Goal: Information Seeking & Learning: Find specific fact

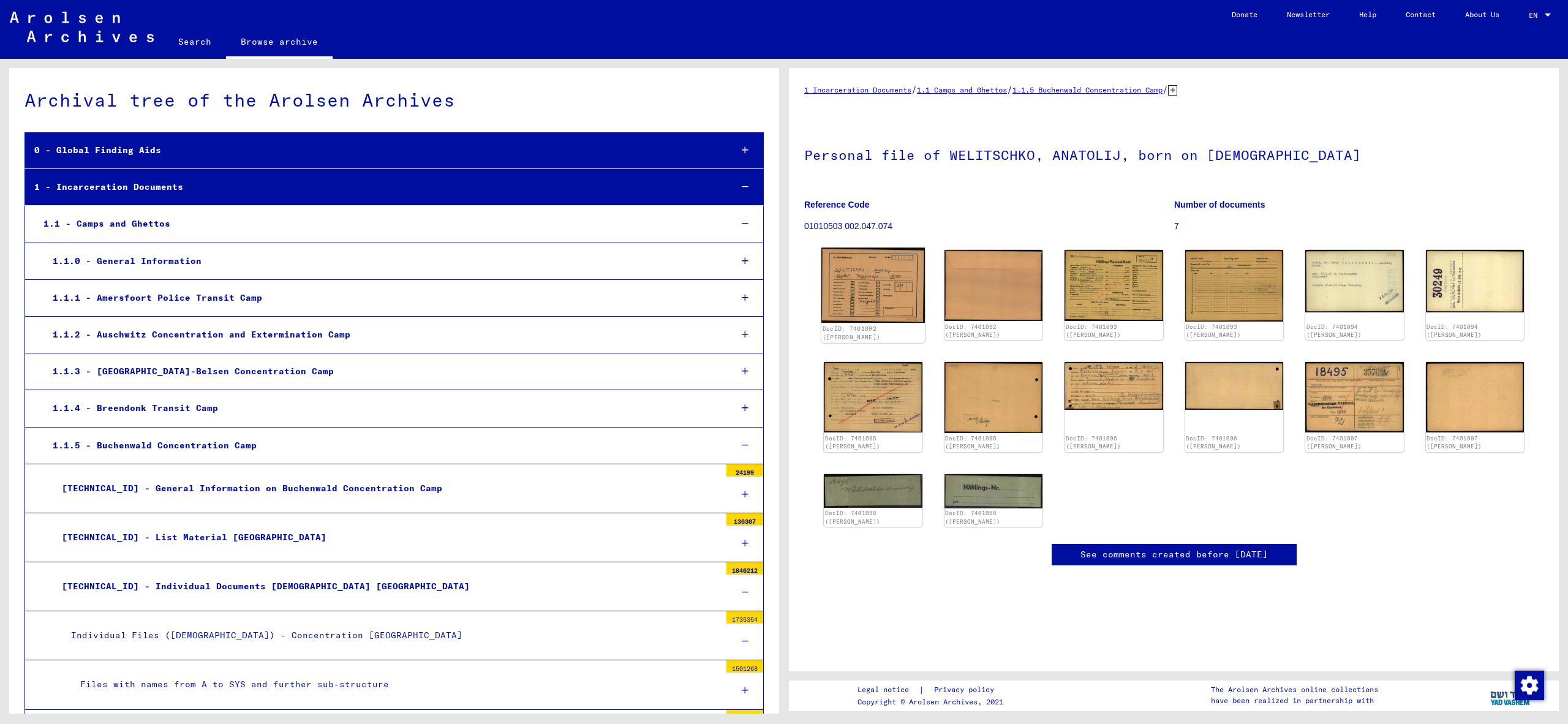
click at [880, 271] on img at bounding box center [872, 285] width 103 height 76
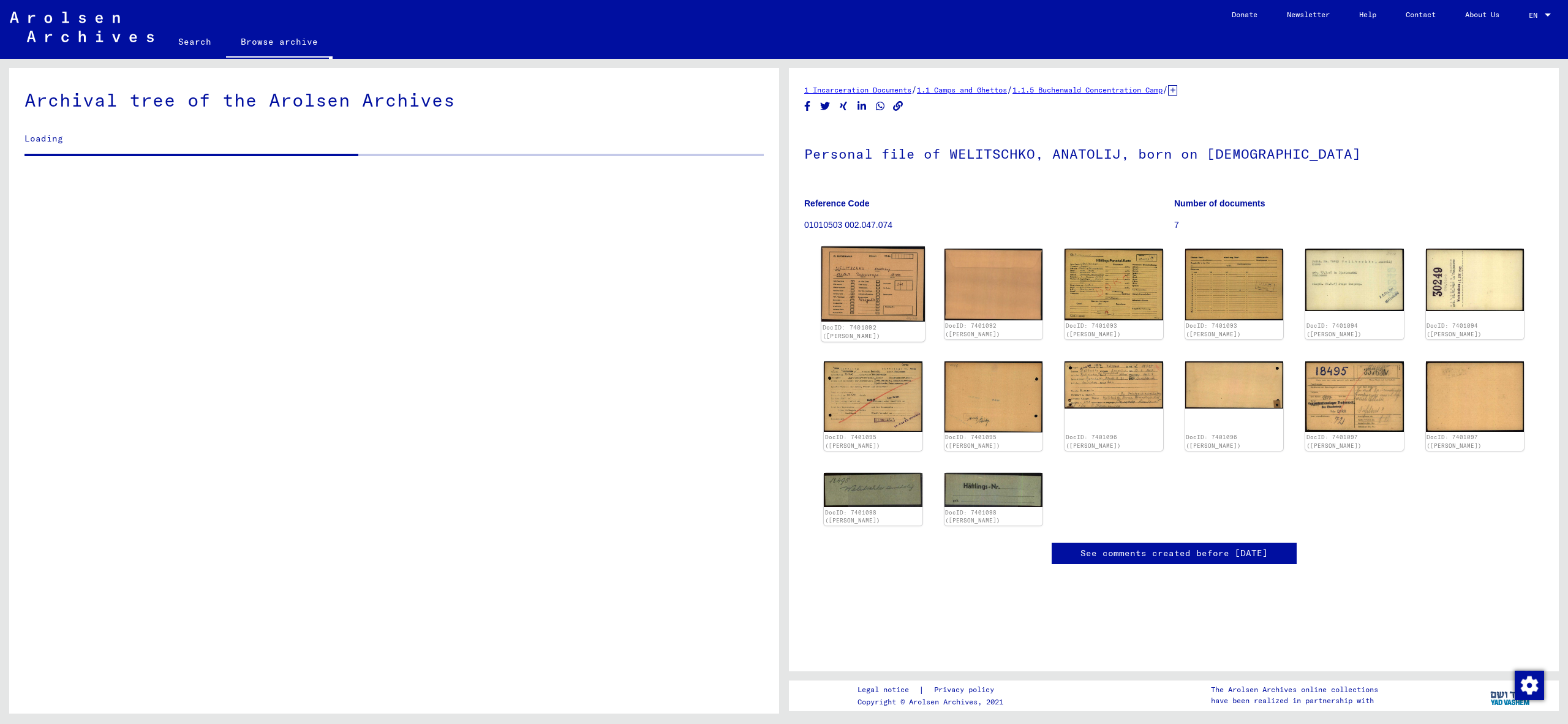
click at [888, 284] on img at bounding box center [872, 284] width 103 height 76
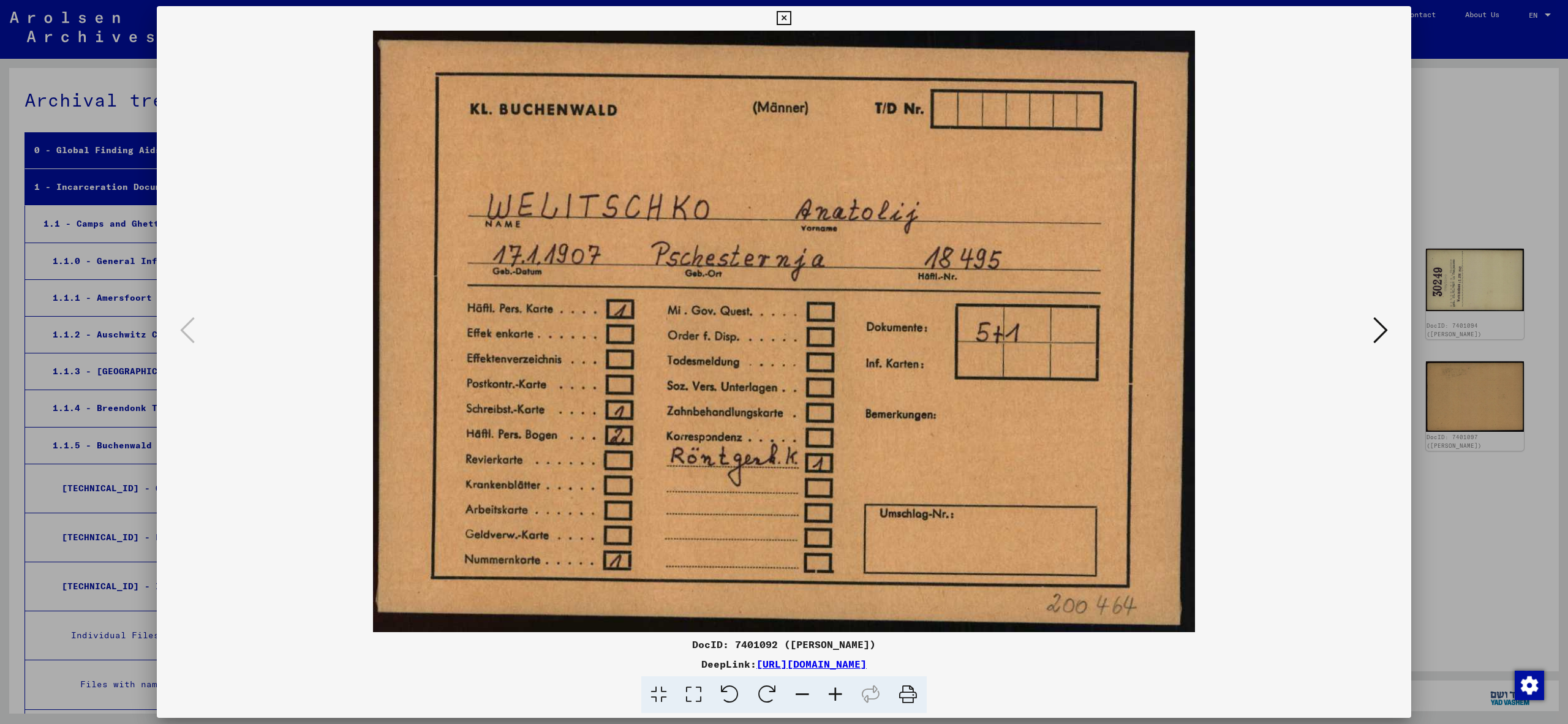
scroll to position [6942, 0]
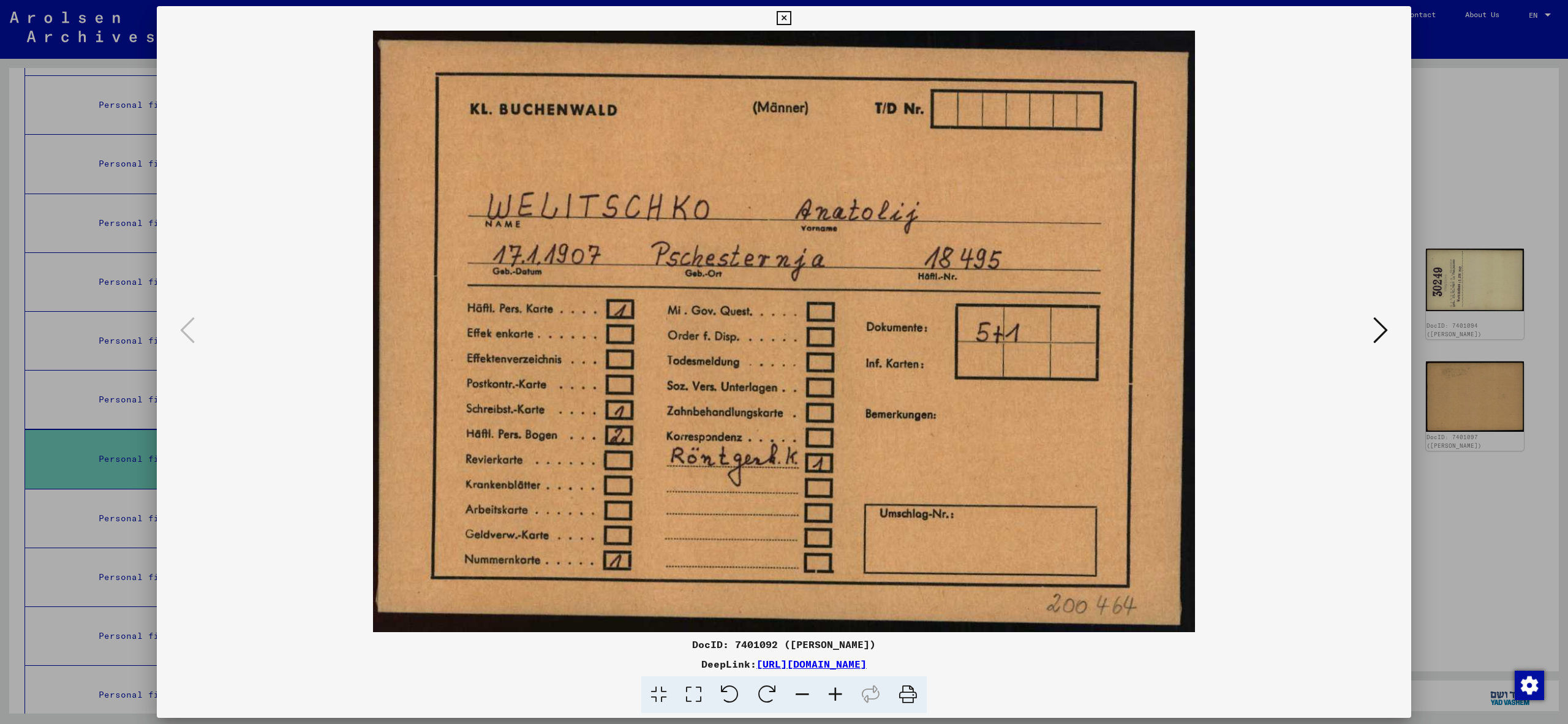
click at [1502, 530] on div at bounding box center [784, 362] width 1568 height 724
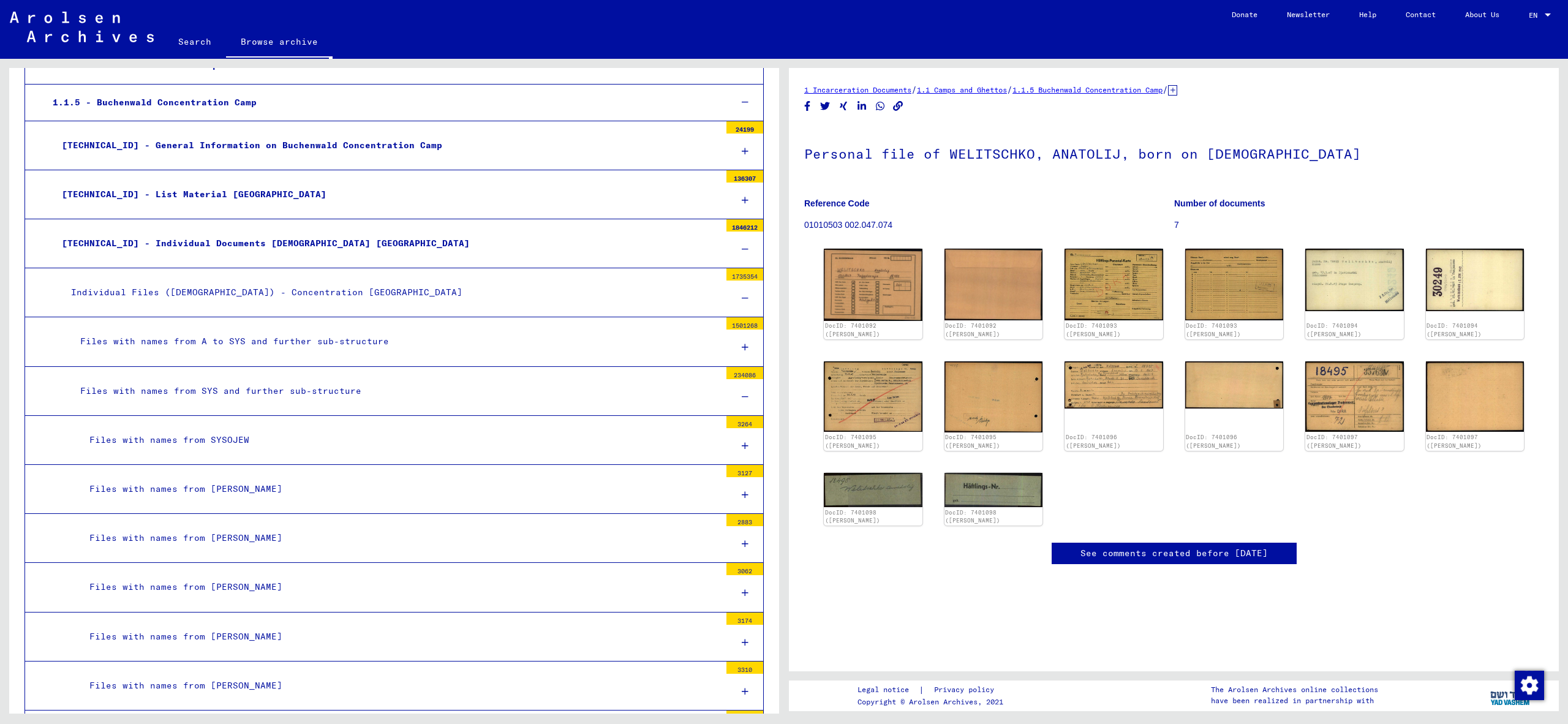
scroll to position [0, 0]
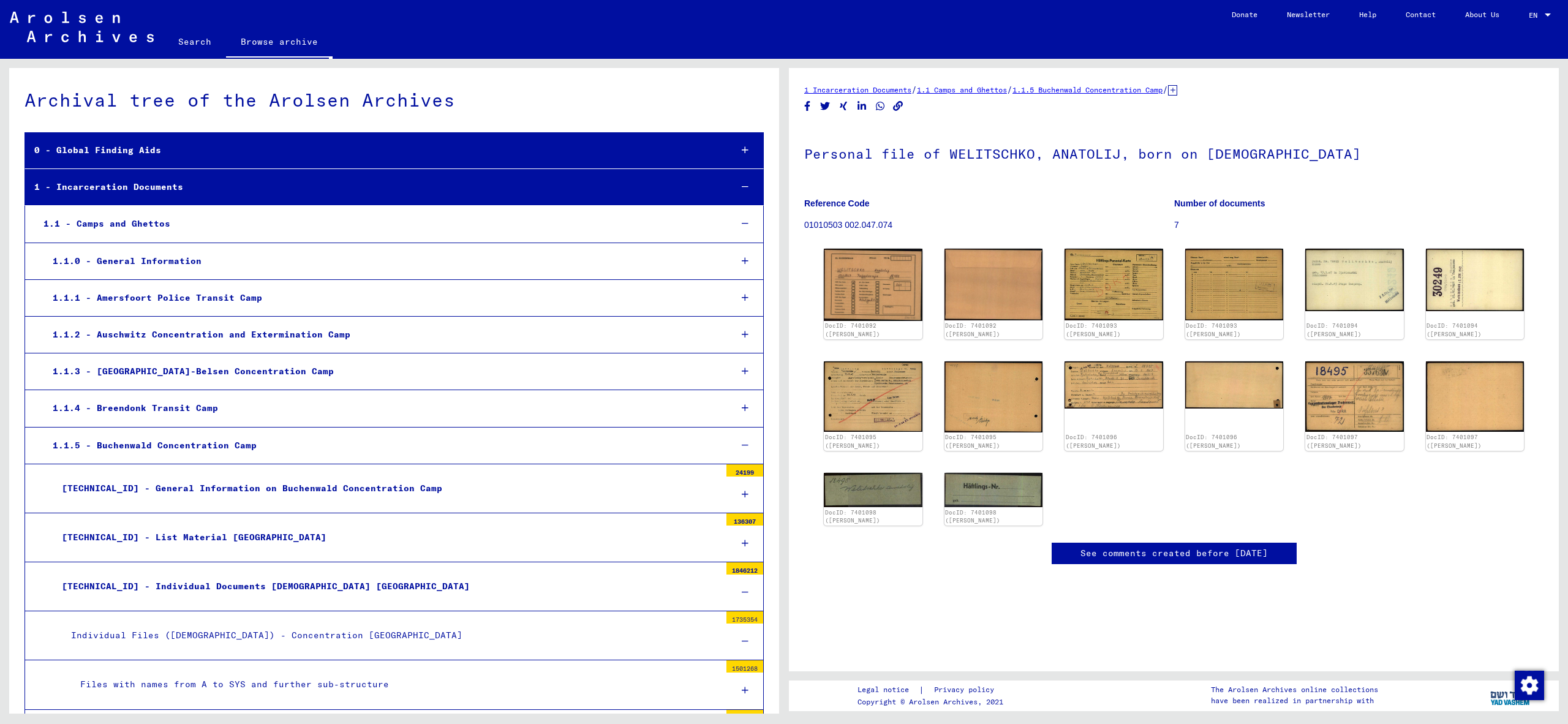
click at [191, 42] on link "Search" at bounding box center [194, 41] width 63 height 29
click at [193, 44] on link "Search" at bounding box center [194, 42] width 63 height 32
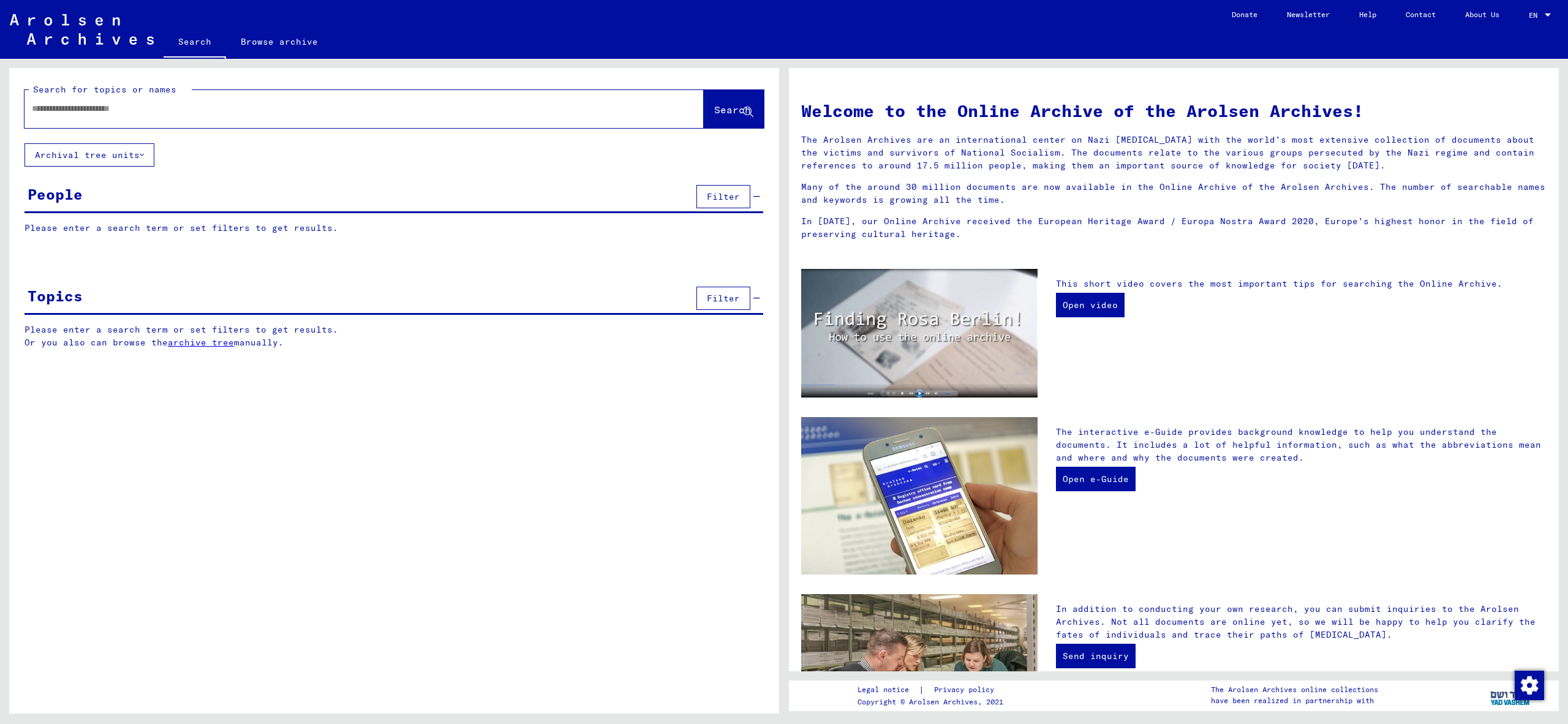
click at [156, 105] on input "text" at bounding box center [349, 109] width 635 height 13
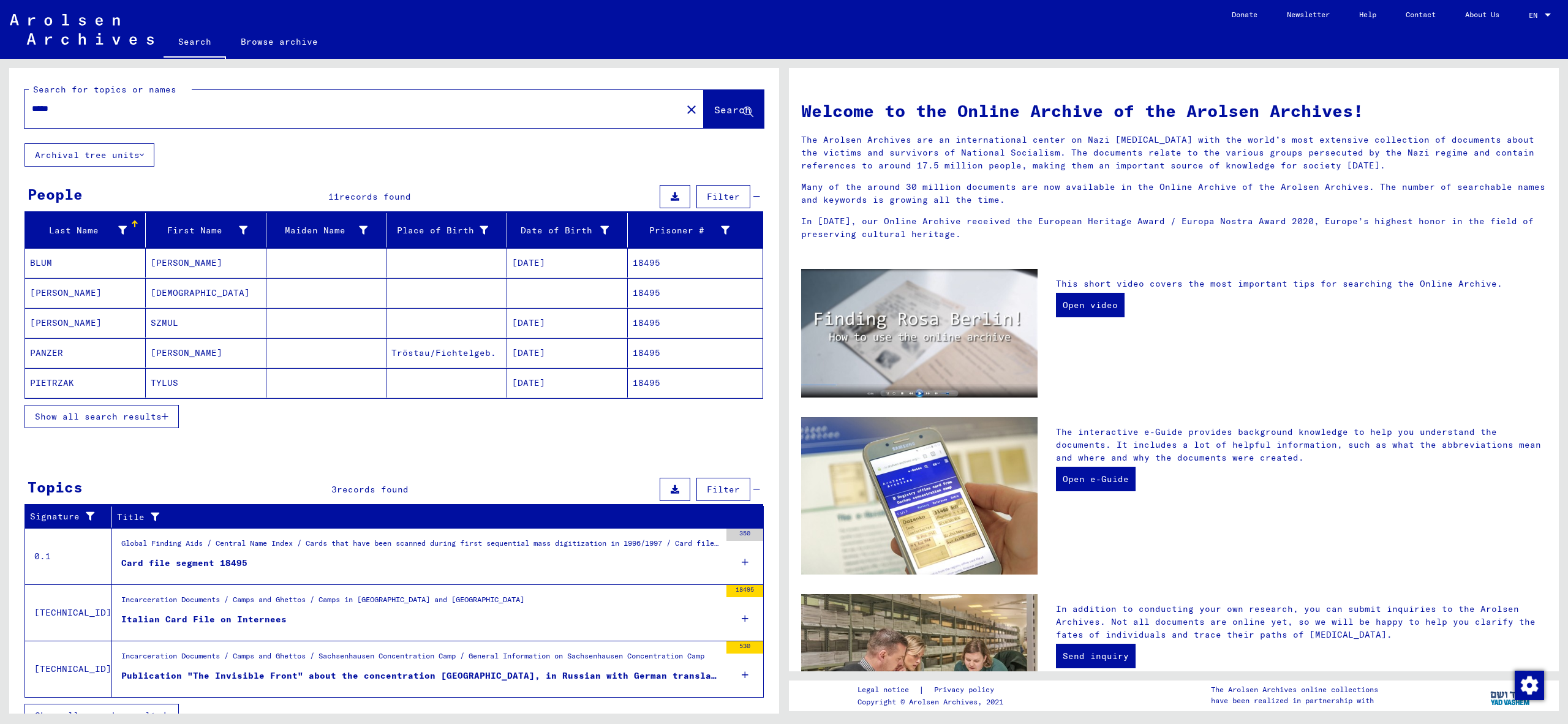
click at [148, 410] on button "Show all search results" at bounding box center [102, 416] width 154 height 24
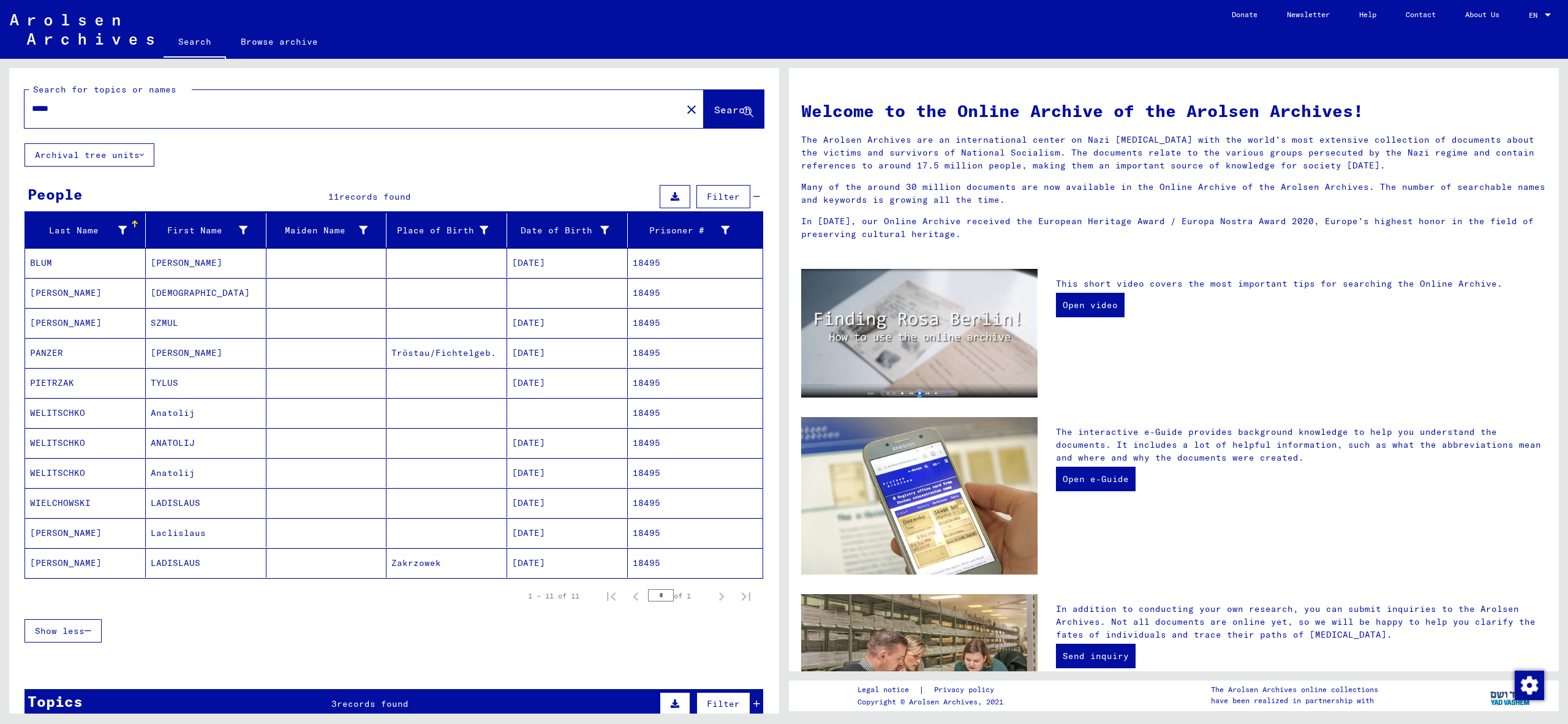
click at [202, 475] on mat-cell "Anatolij" at bounding box center [205, 473] width 121 height 29
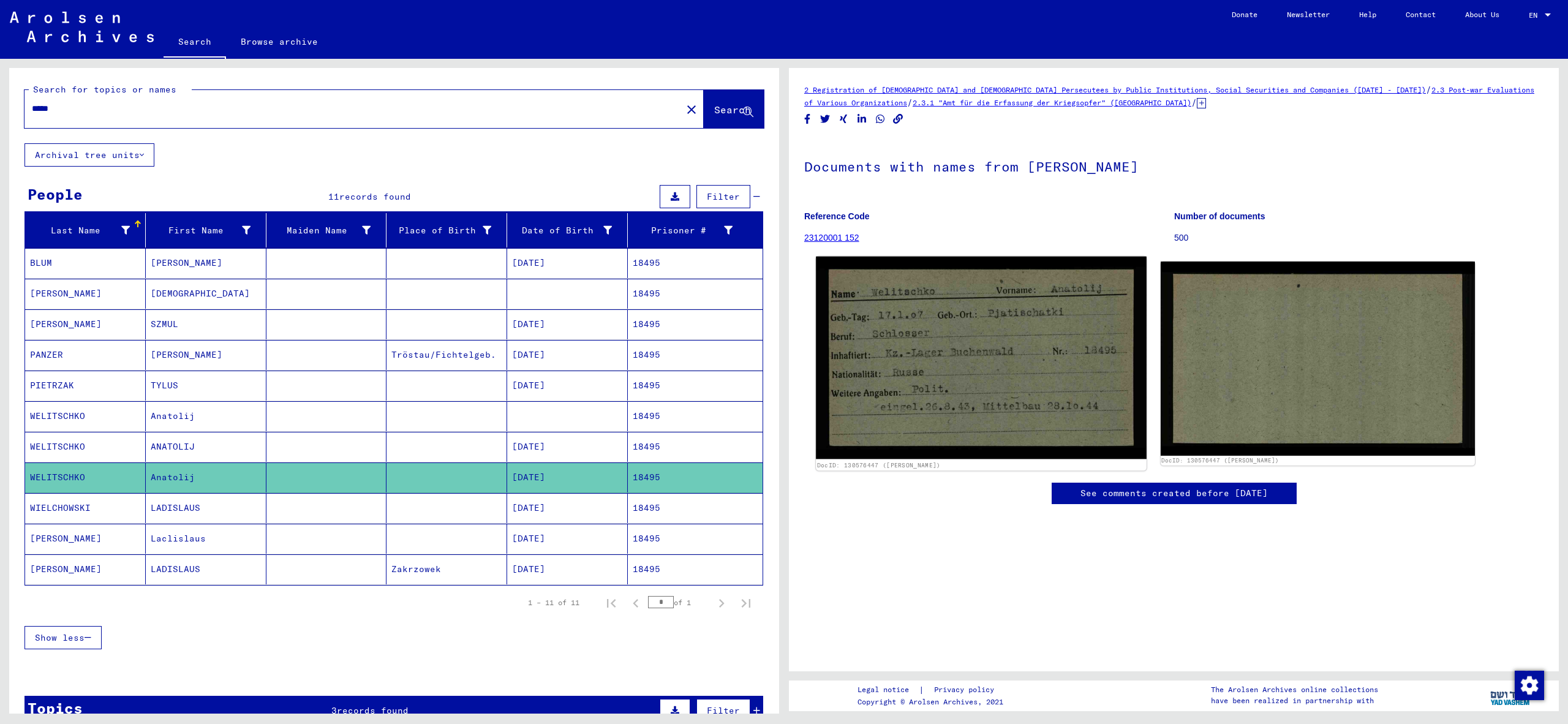
click at [980, 405] on img at bounding box center [980, 358] width 330 height 203
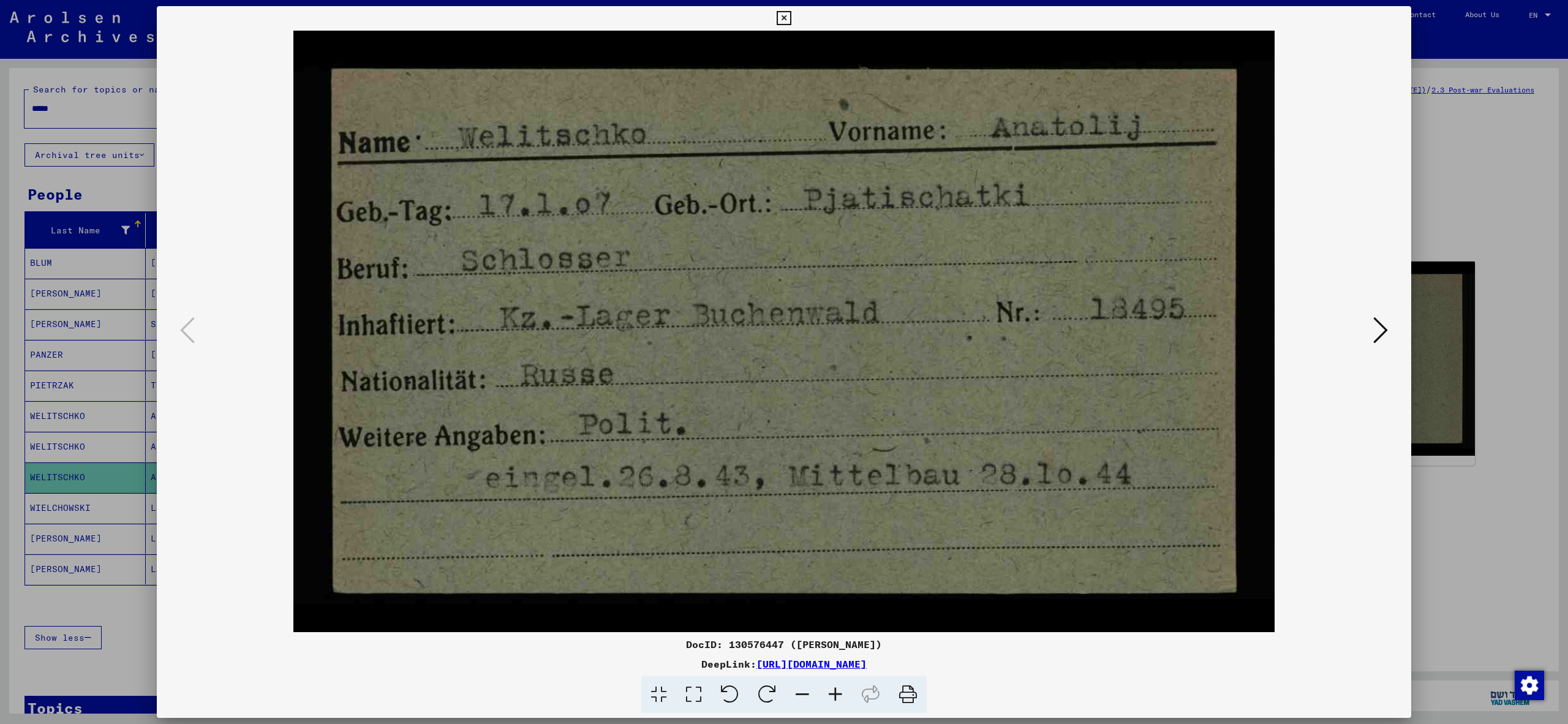
click at [1458, 501] on div at bounding box center [784, 362] width 1568 height 724
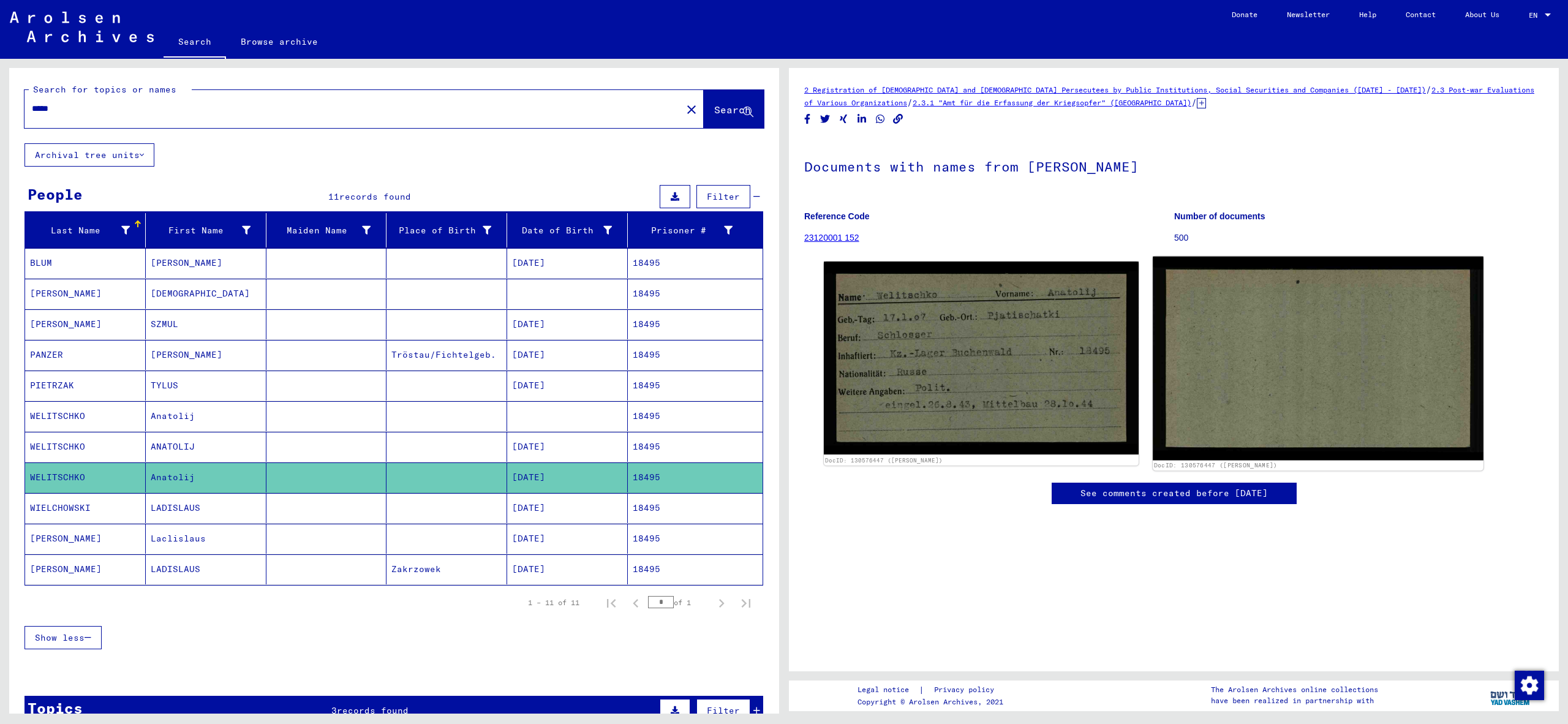
click at [1276, 386] on img at bounding box center [1317, 358] width 330 height 203
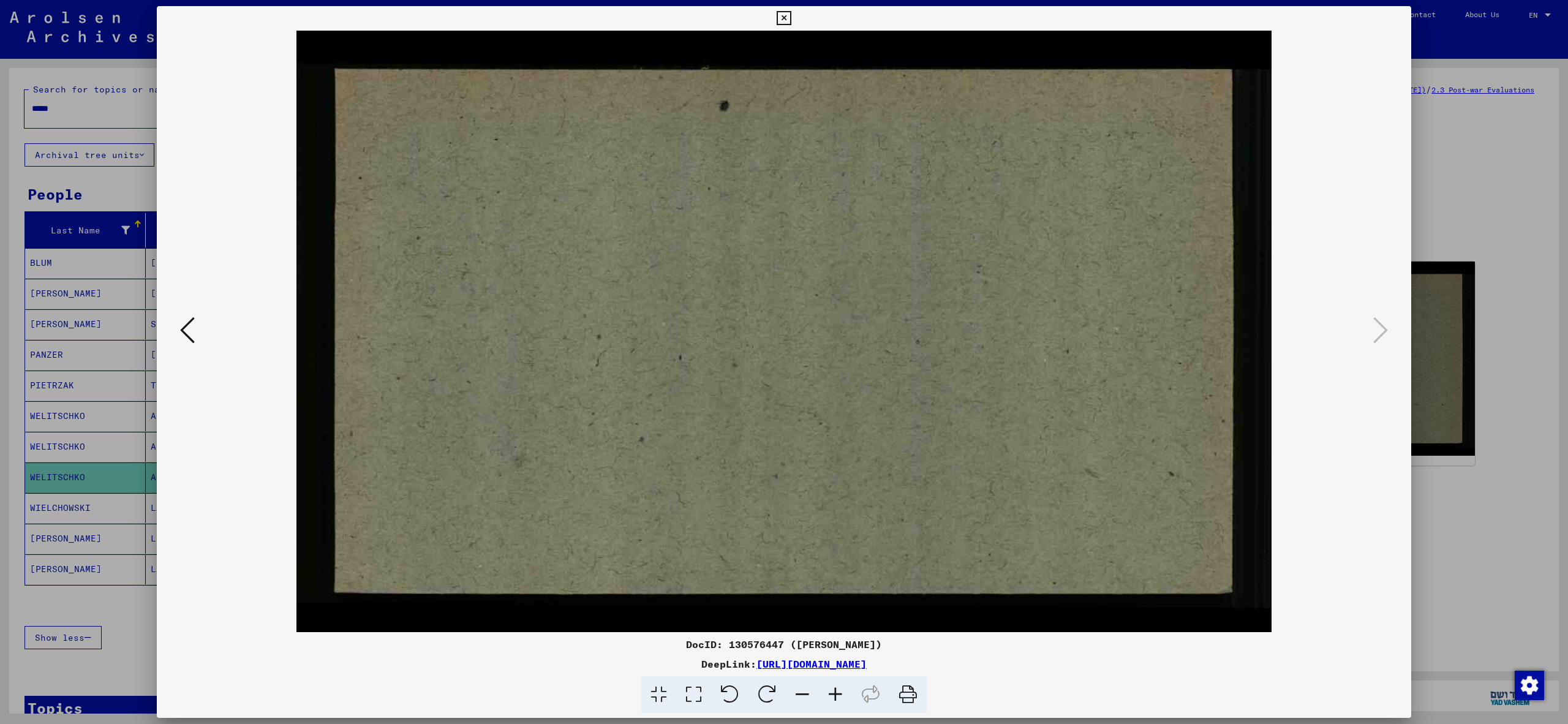
click at [1445, 539] on div at bounding box center [784, 362] width 1568 height 724
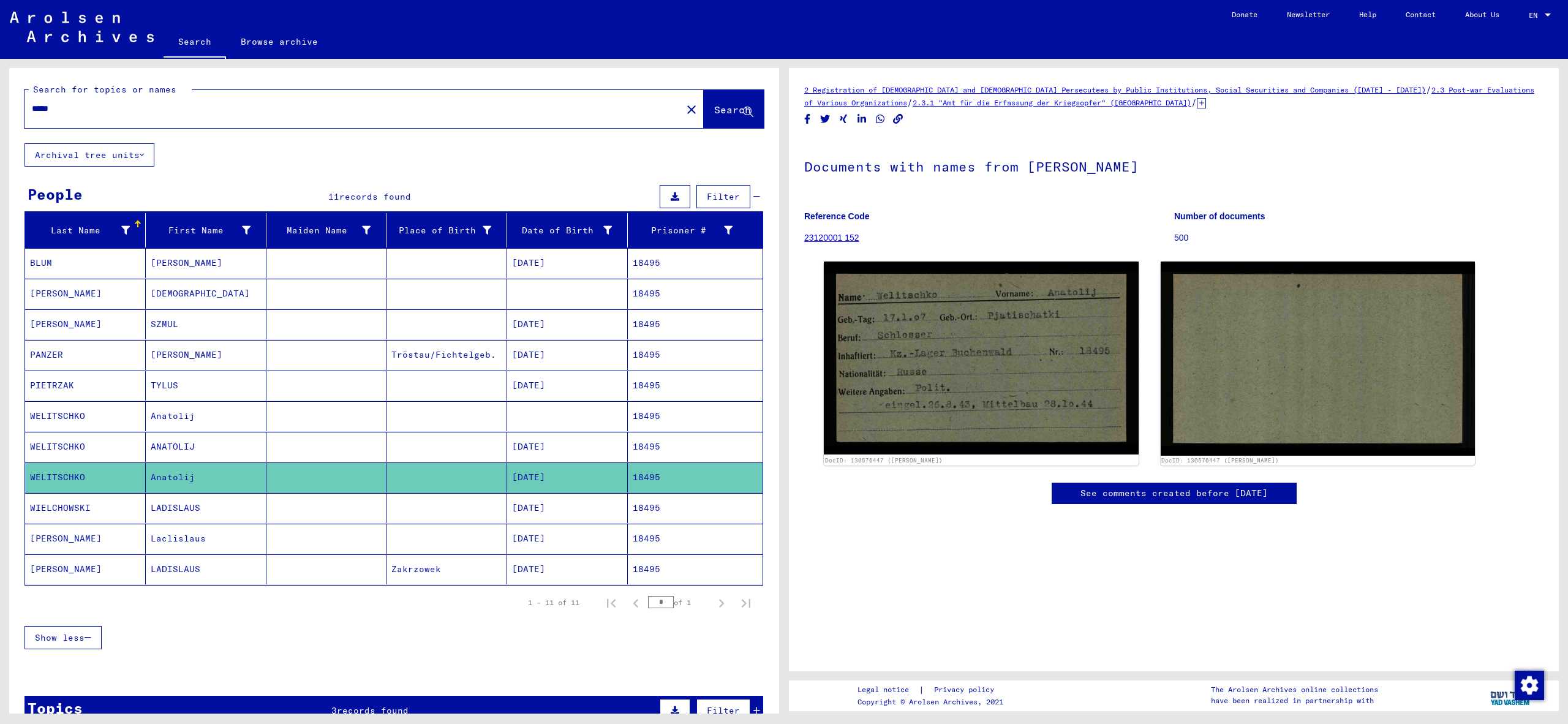
click at [231, 514] on mat-cell "LADISLAUS" at bounding box center [205, 508] width 121 height 30
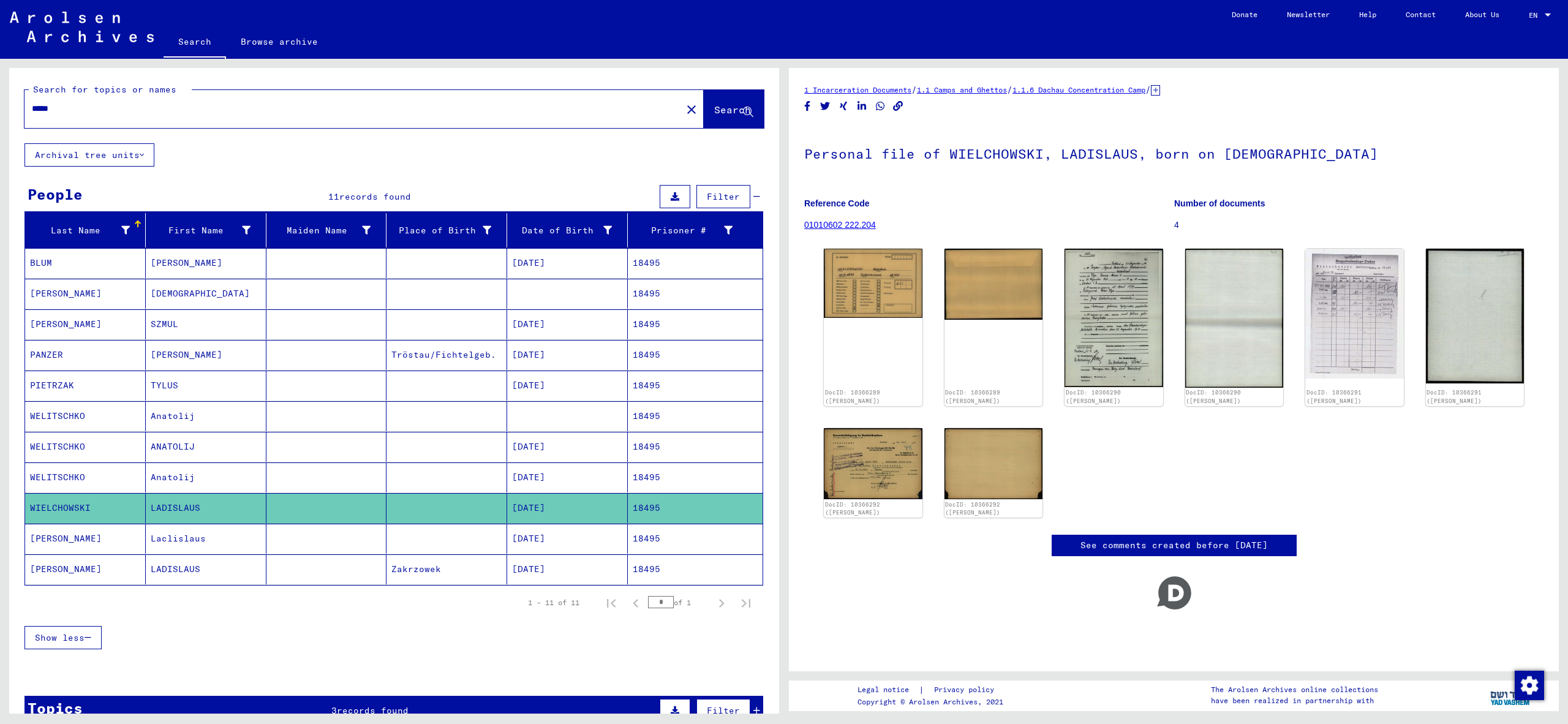
click at [201, 418] on mat-cell "Anatolij" at bounding box center [205, 416] width 121 height 30
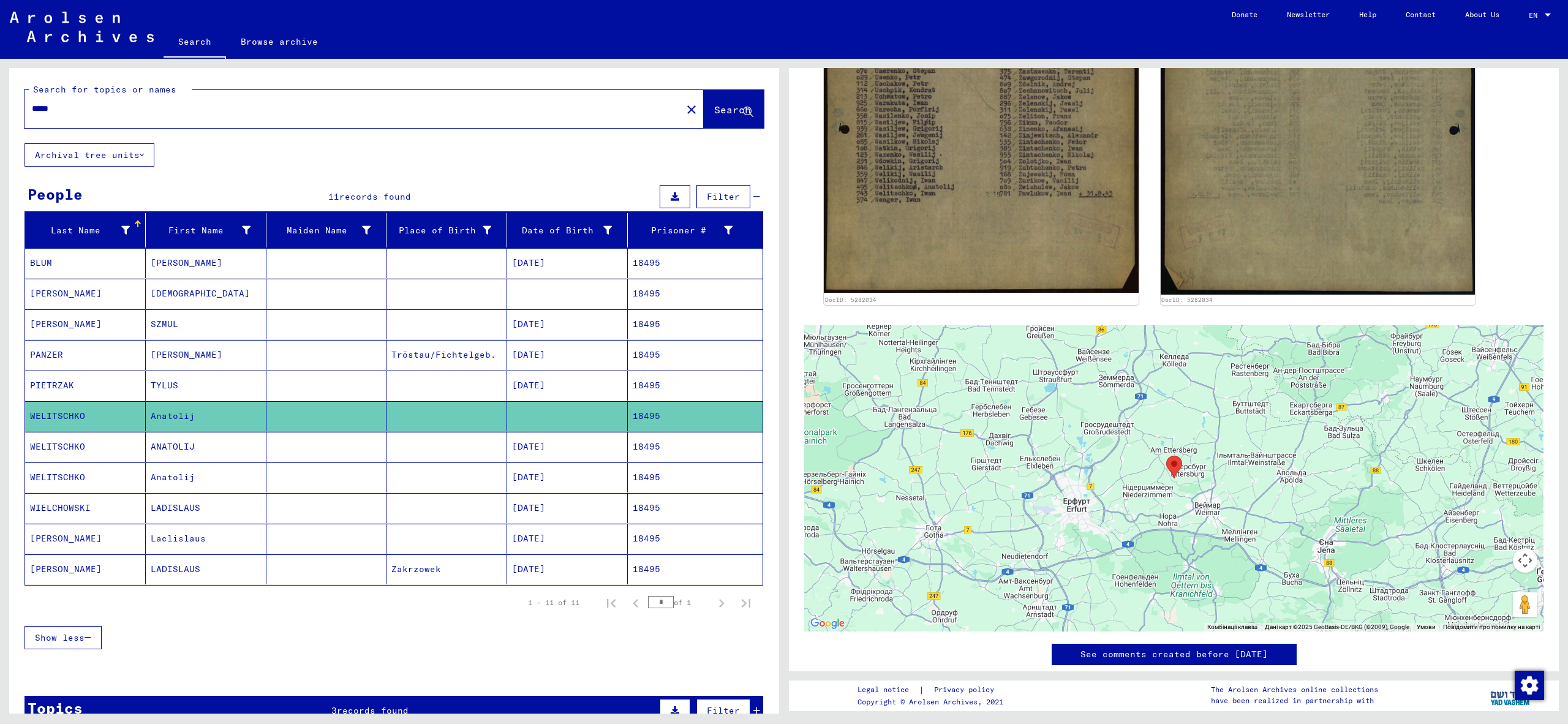
scroll to position [593, 0]
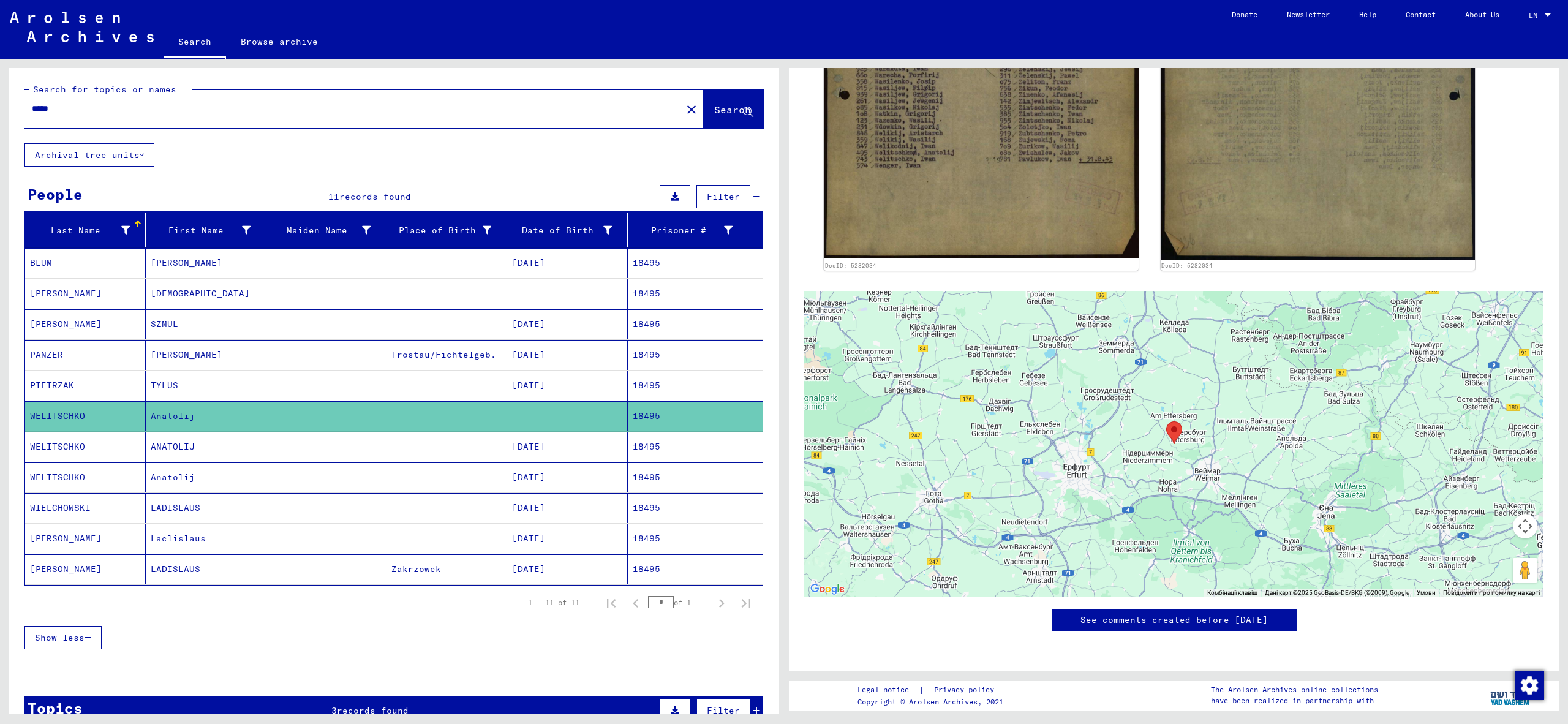
click at [362, 447] on mat-cell at bounding box center [326, 447] width 121 height 30
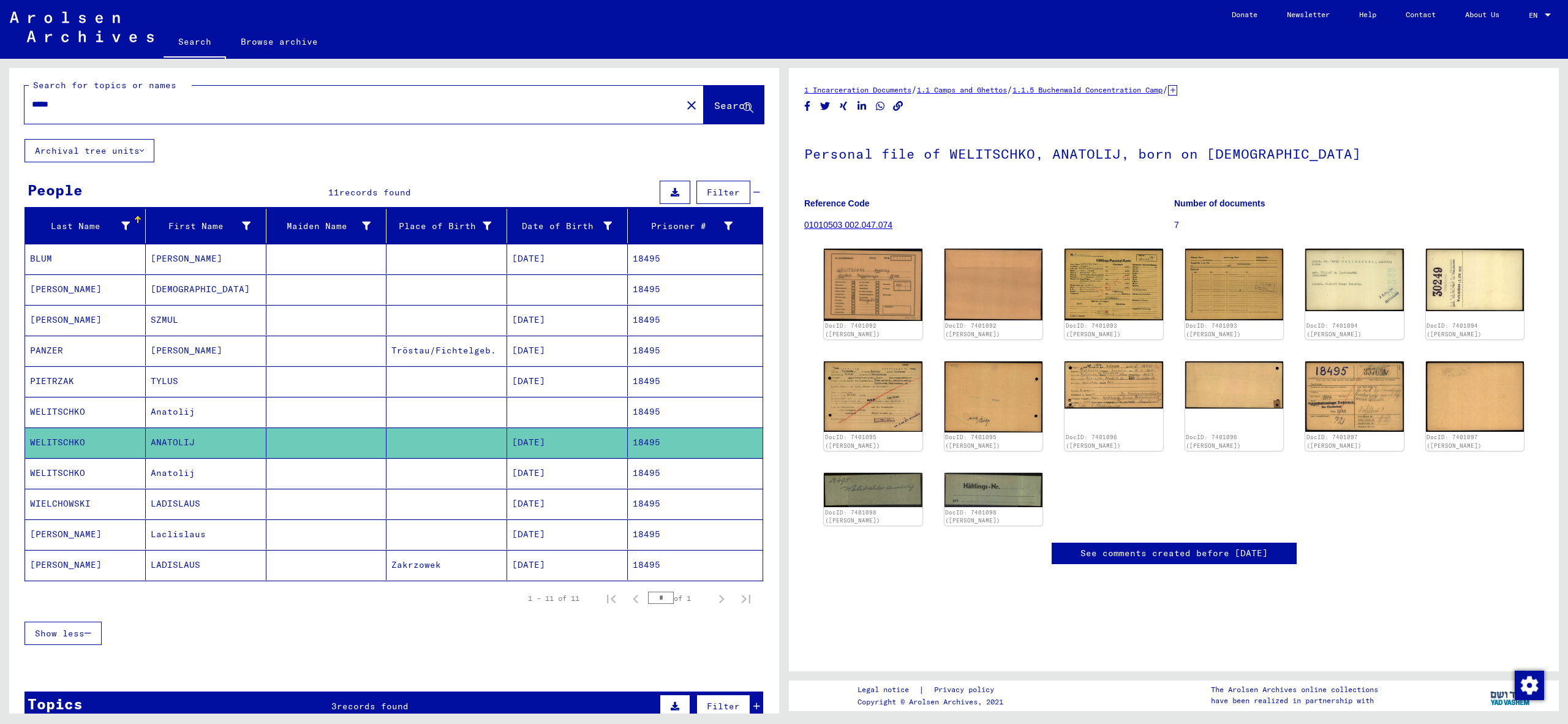
click at [292, 488] on mat-table "Last Name First Name Maiden Name Place of Birth Date of Birth Prisoner # [PERSO…" at bounding box center [393, 395] width 738 height 373
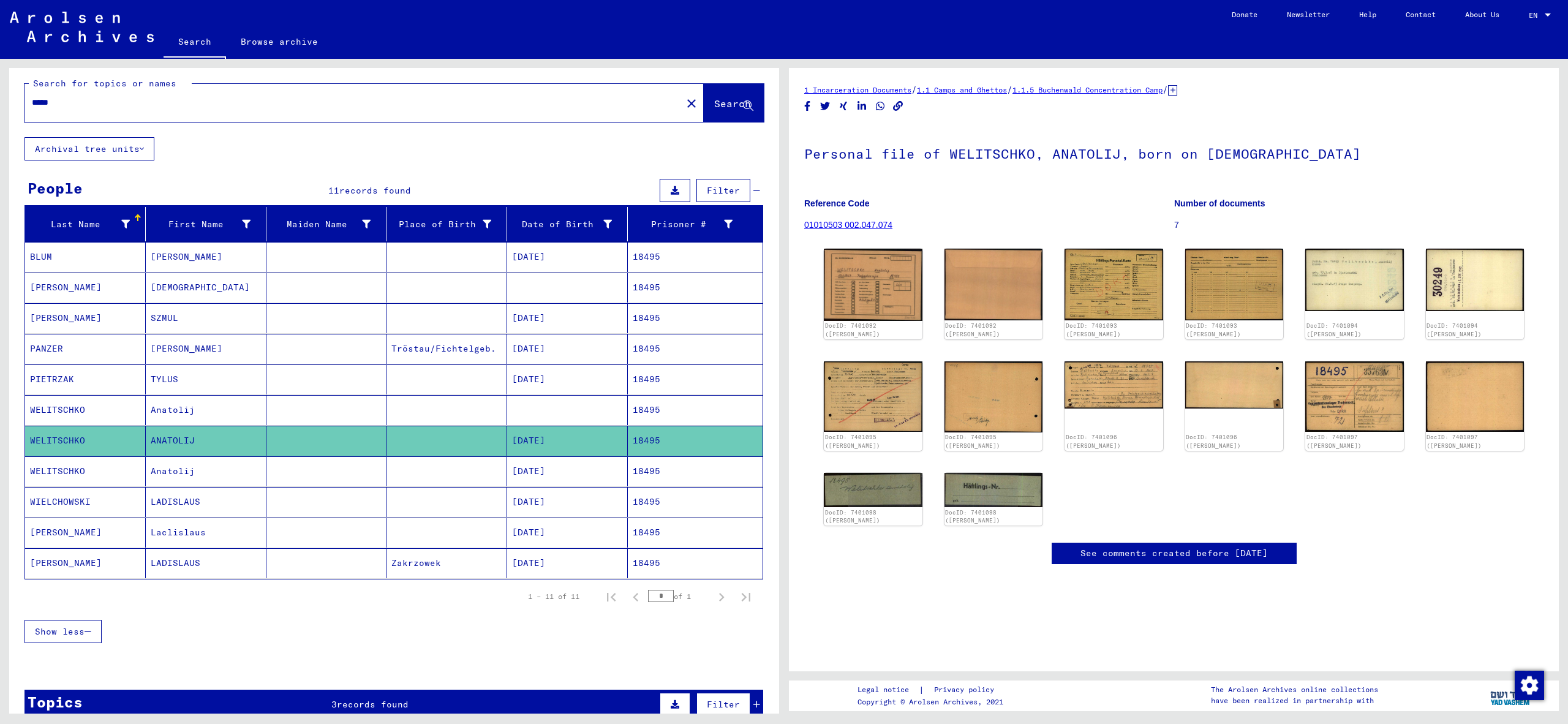
scroll to position [4, 0]
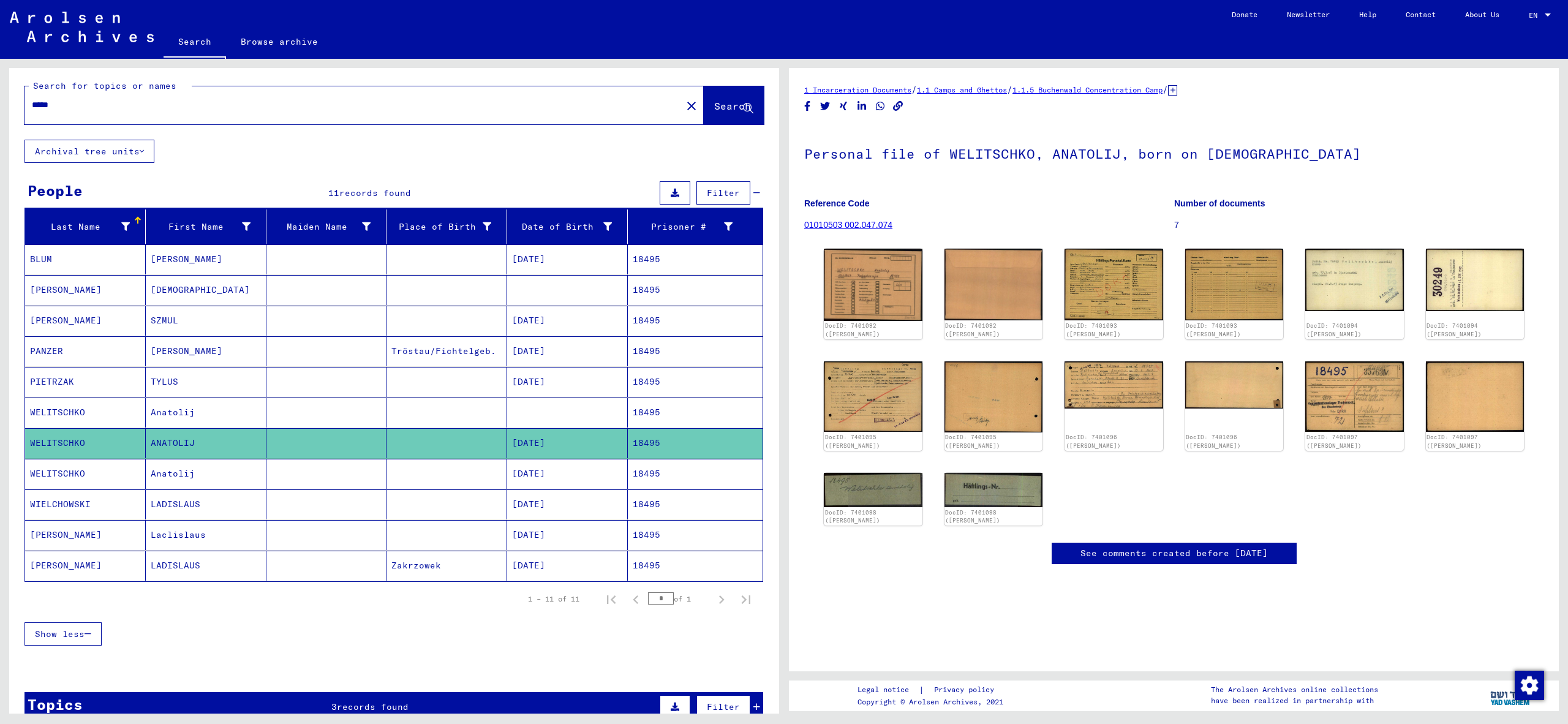
click at [294, 480] on mat-cell at bounding box center [326, 474] width 121 height 30
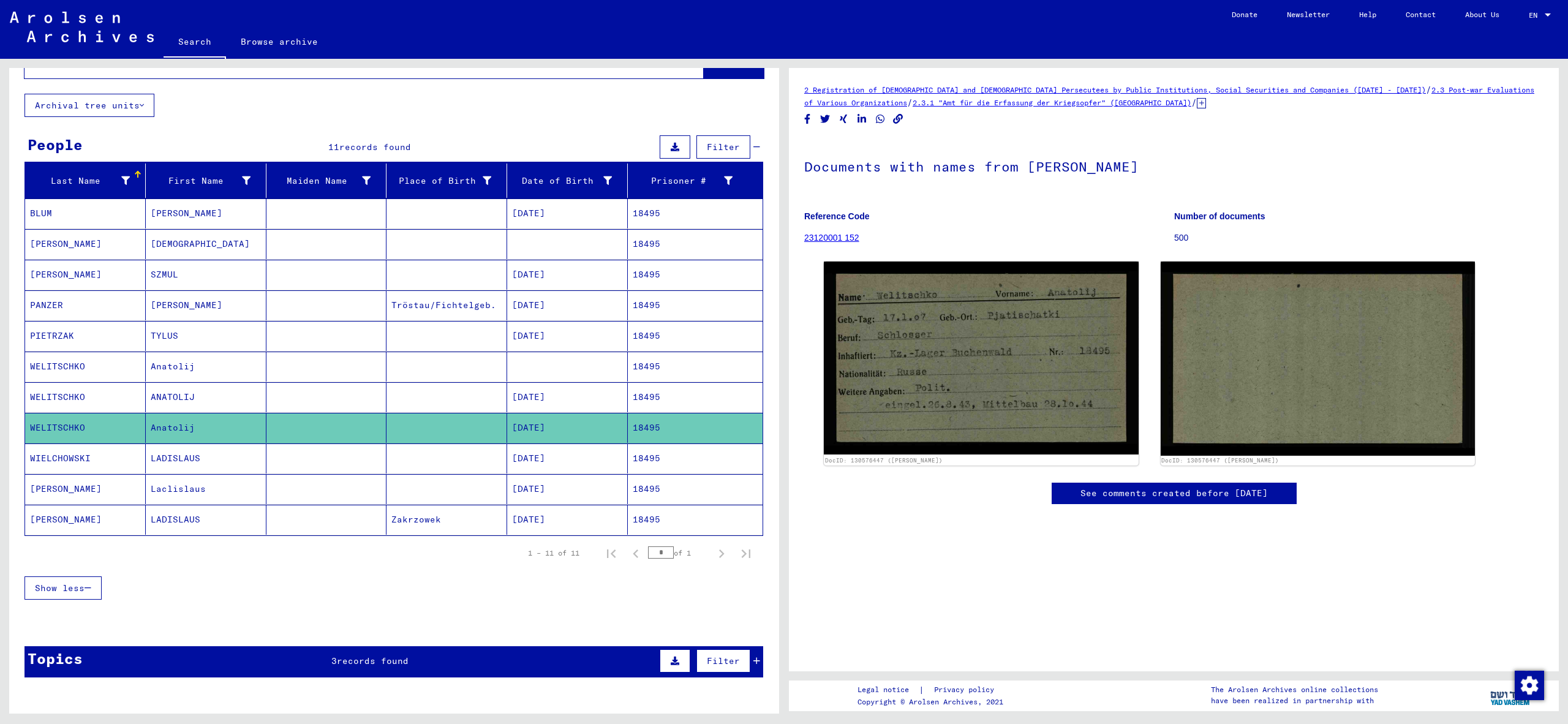
scroll to position [91, 0]
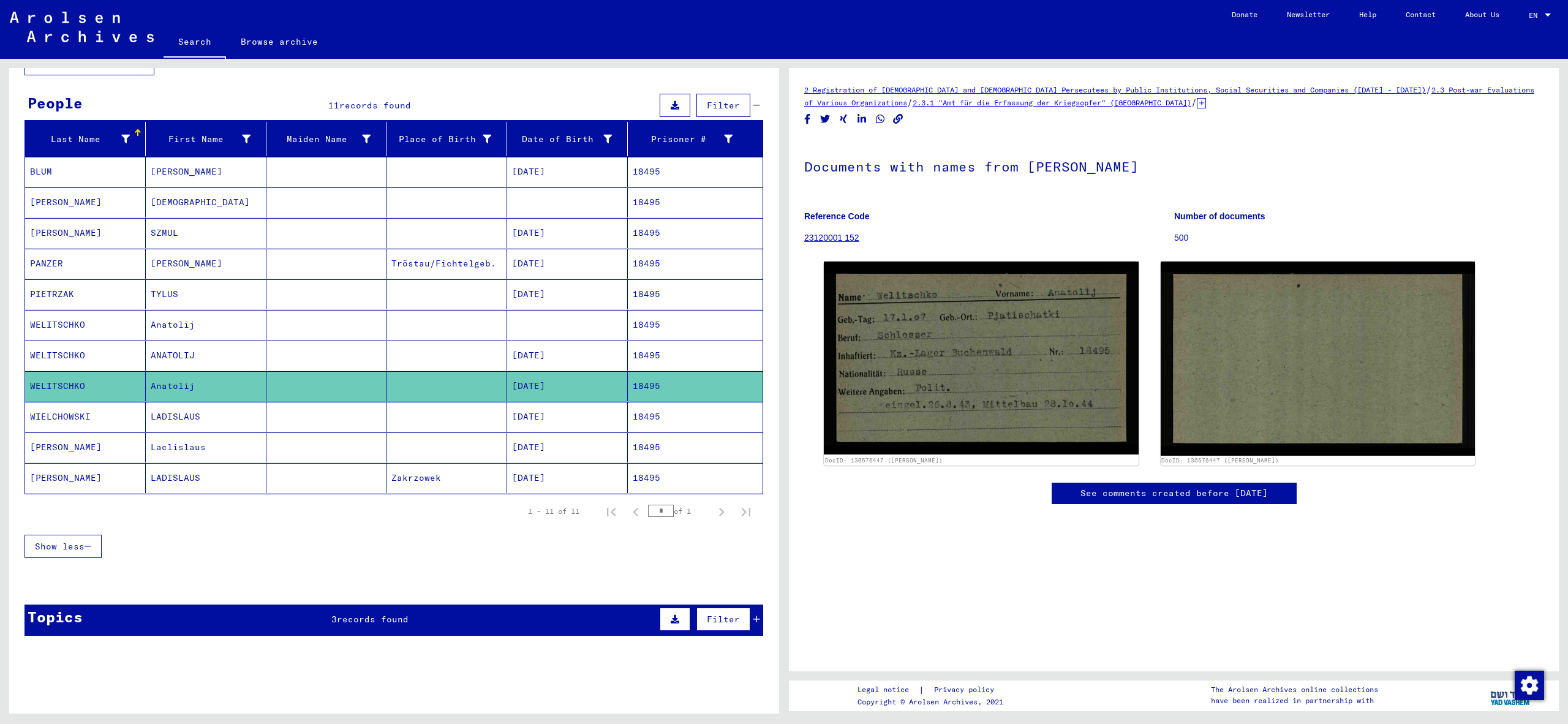
click at [1197, 106] on icon at bounding box center [1201, 103] width 9 height 11
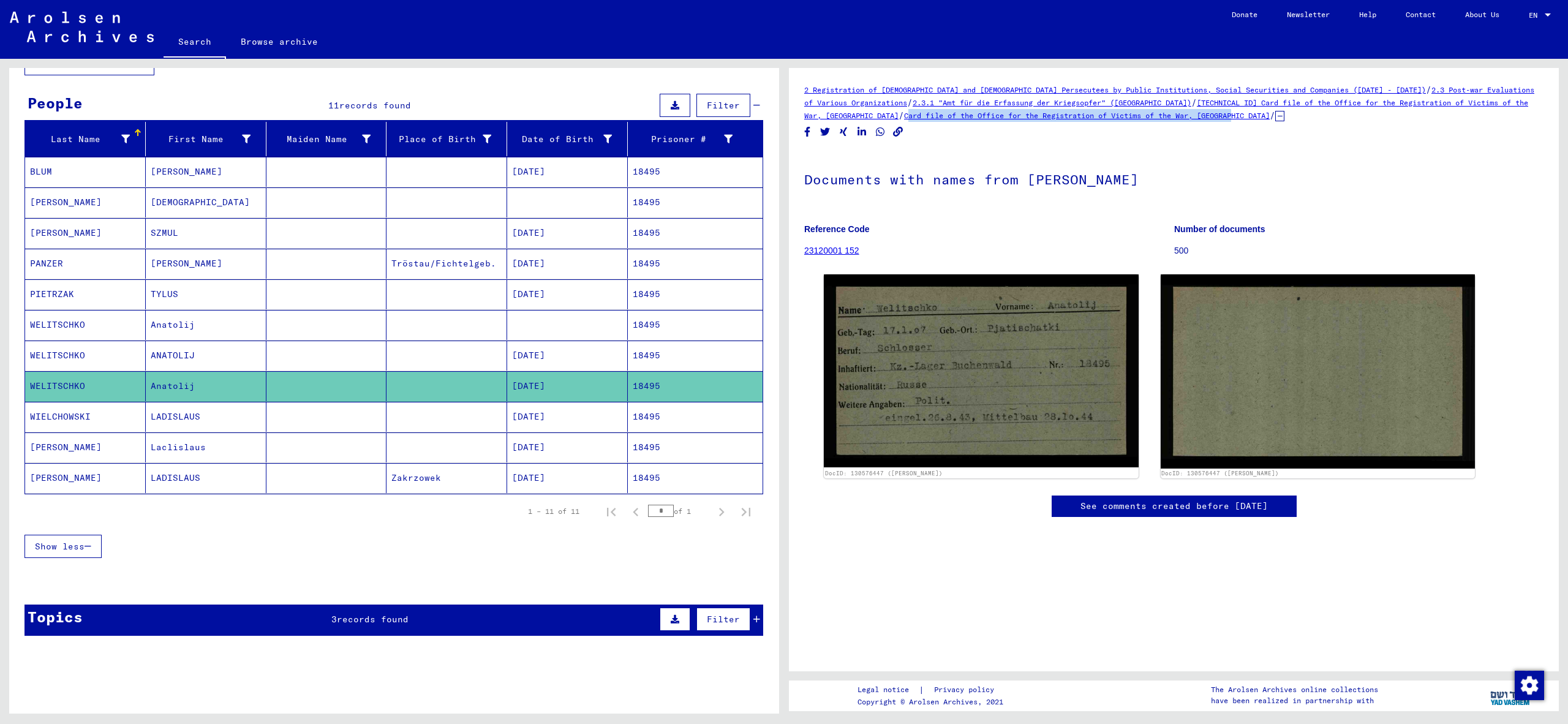
scroll to position [0, 0]
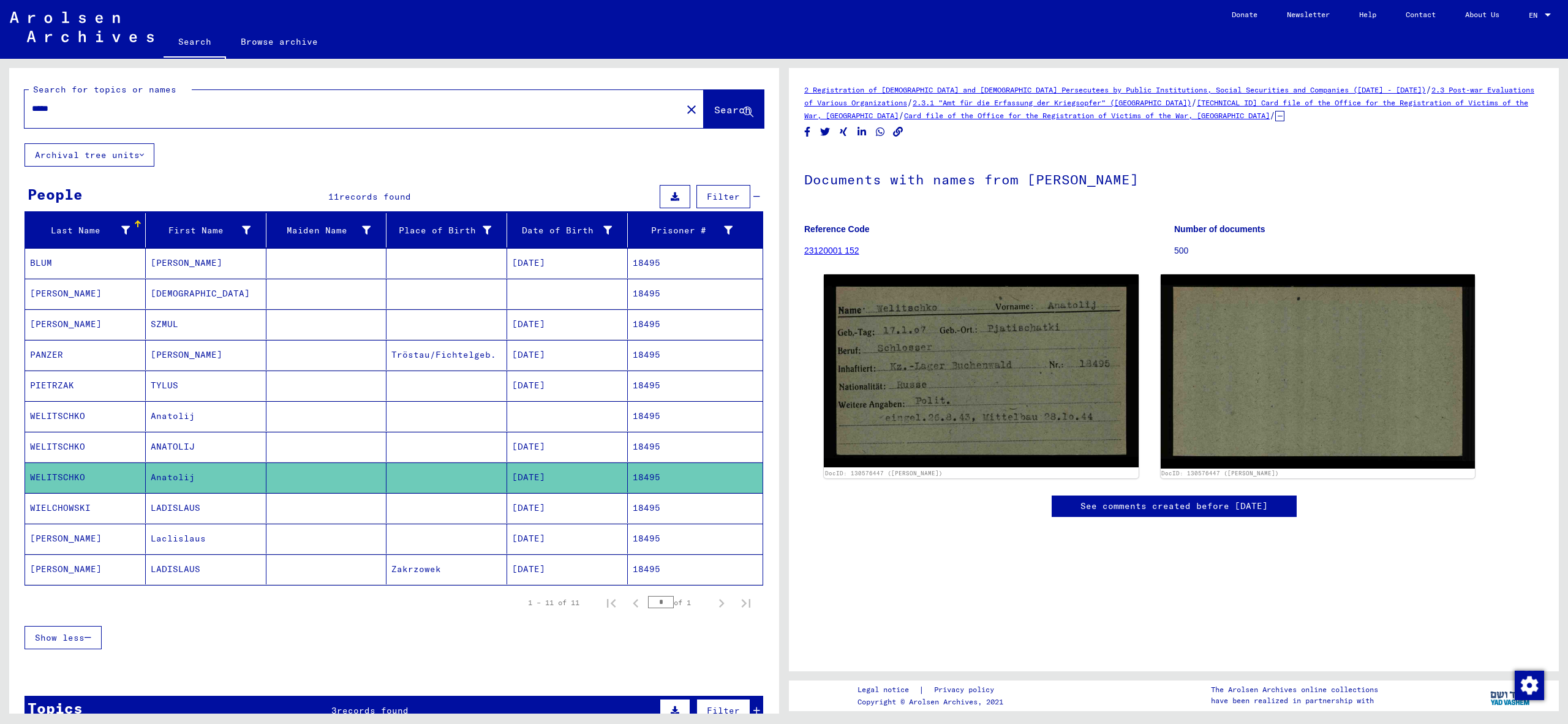
click at [164, 111] on input "*****" at bounding box center [352, 109] width 642 height 13
paste input "text"
type input "*****"
click at [731, 116] on span "Search" at bounding box center [733, 111] width 39 height 13
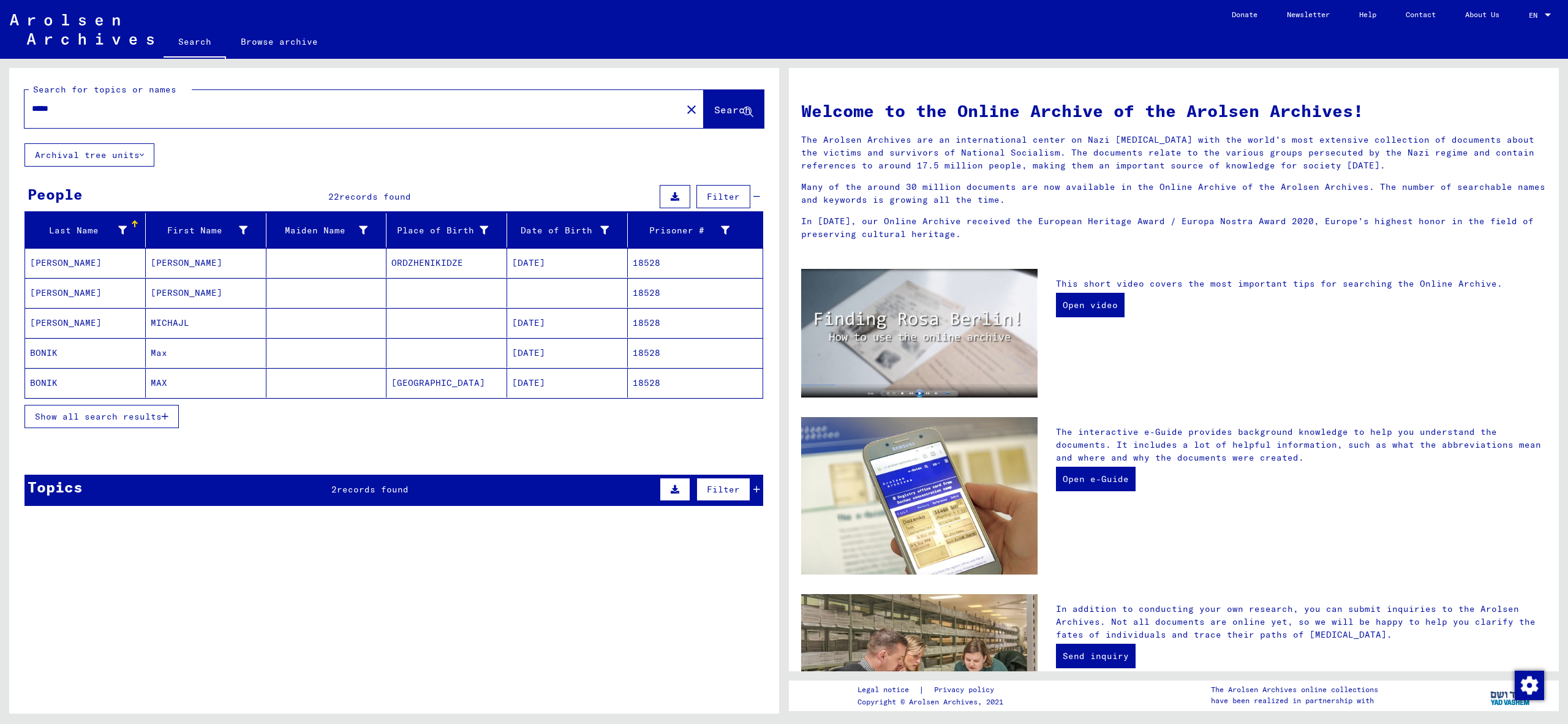
click at [146, 415] on span "Show all search results" at bounding box center [98, 417] width 127 height 11
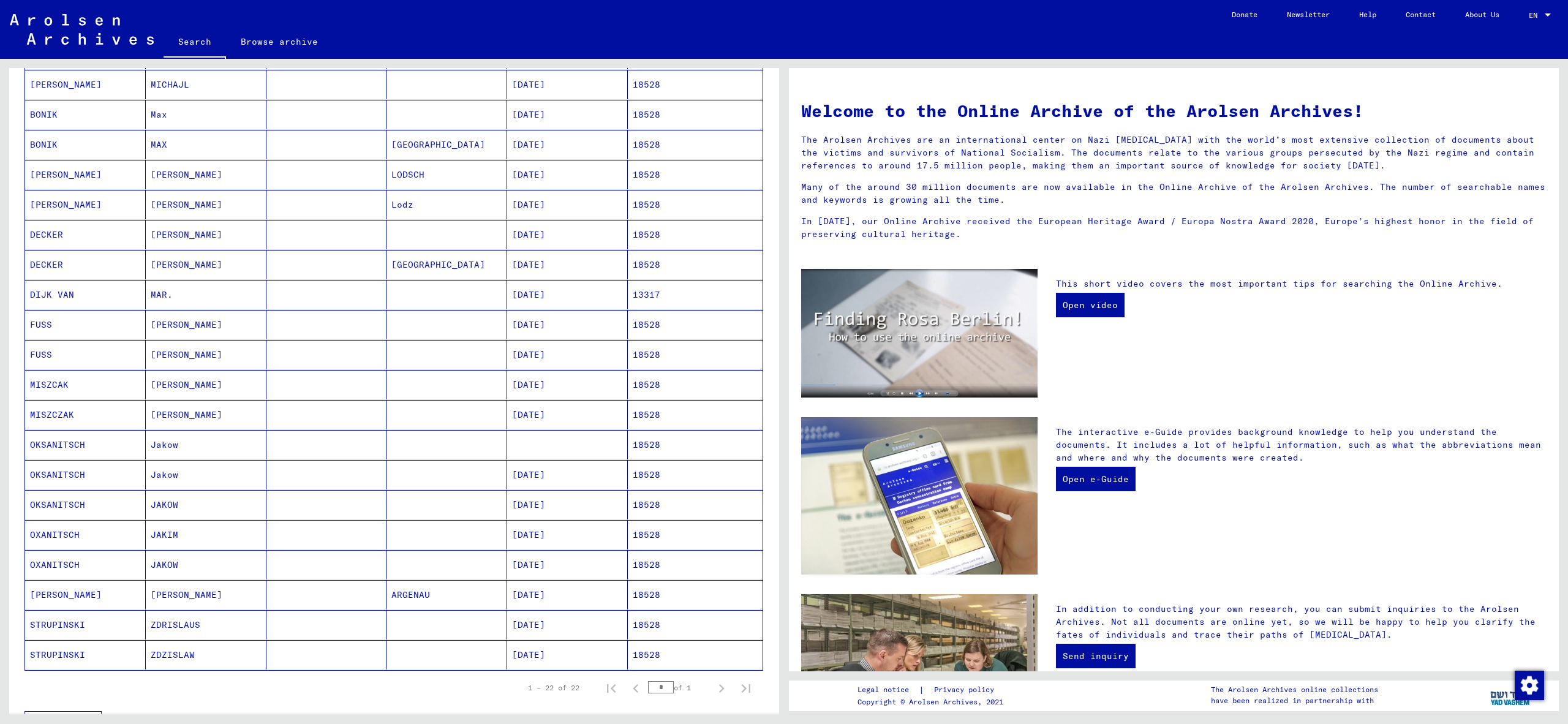
scroll to position [238, 0]
click at [188, 448] on mat-cell "Jakow" at bounding box center [205, 445] width 121 height 29
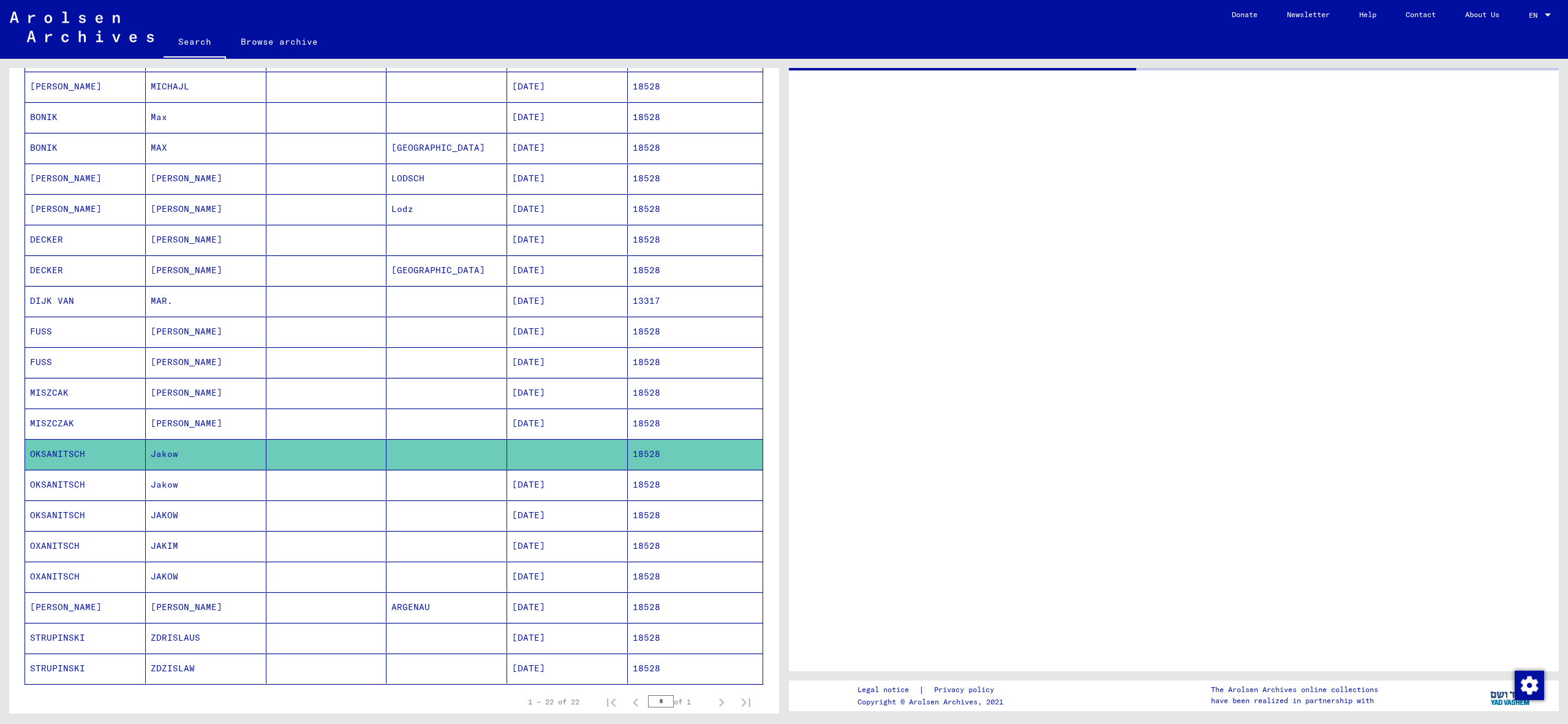
scroll to position [238, 0]
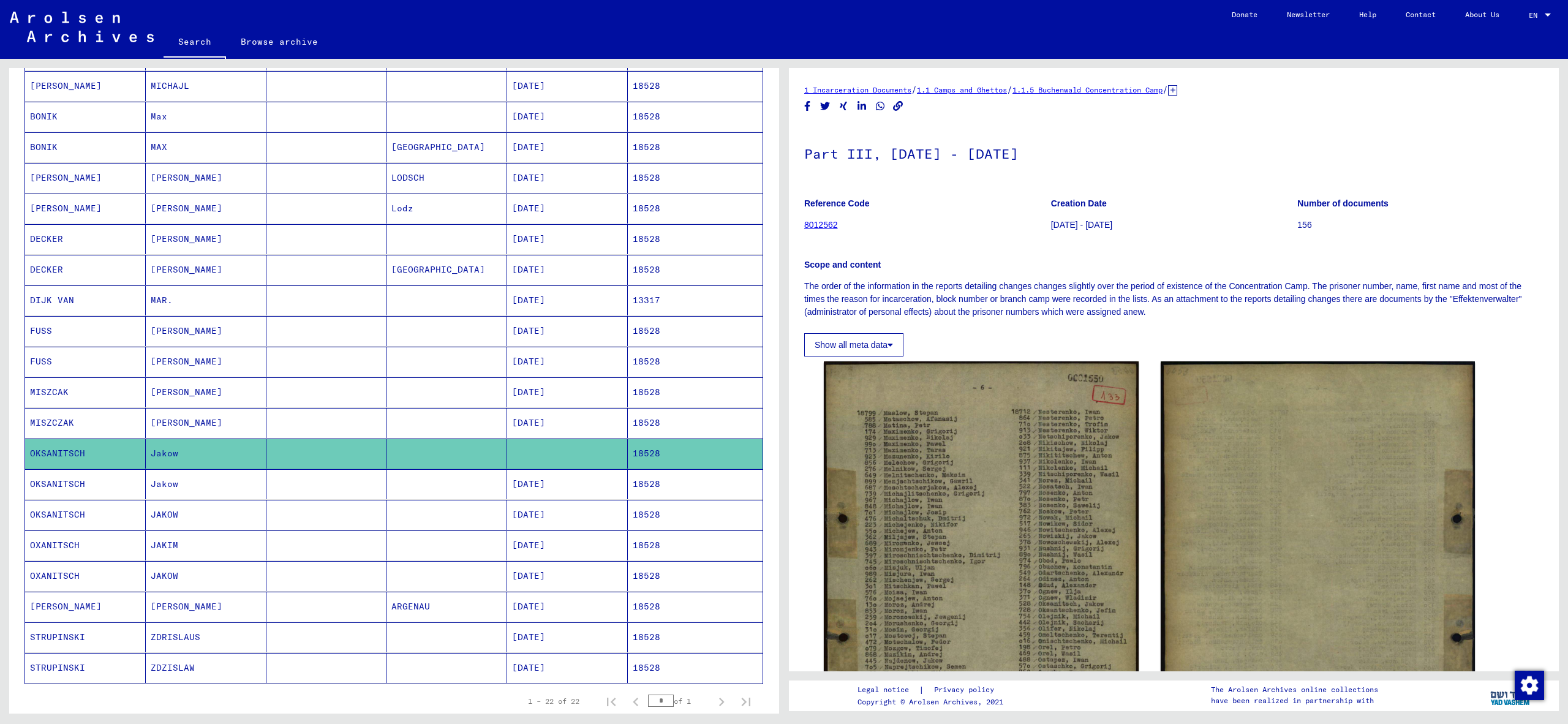
click at [608, 491] on mat-cell "[DATE]" at bounding box center [567, 484] width 121 height 30
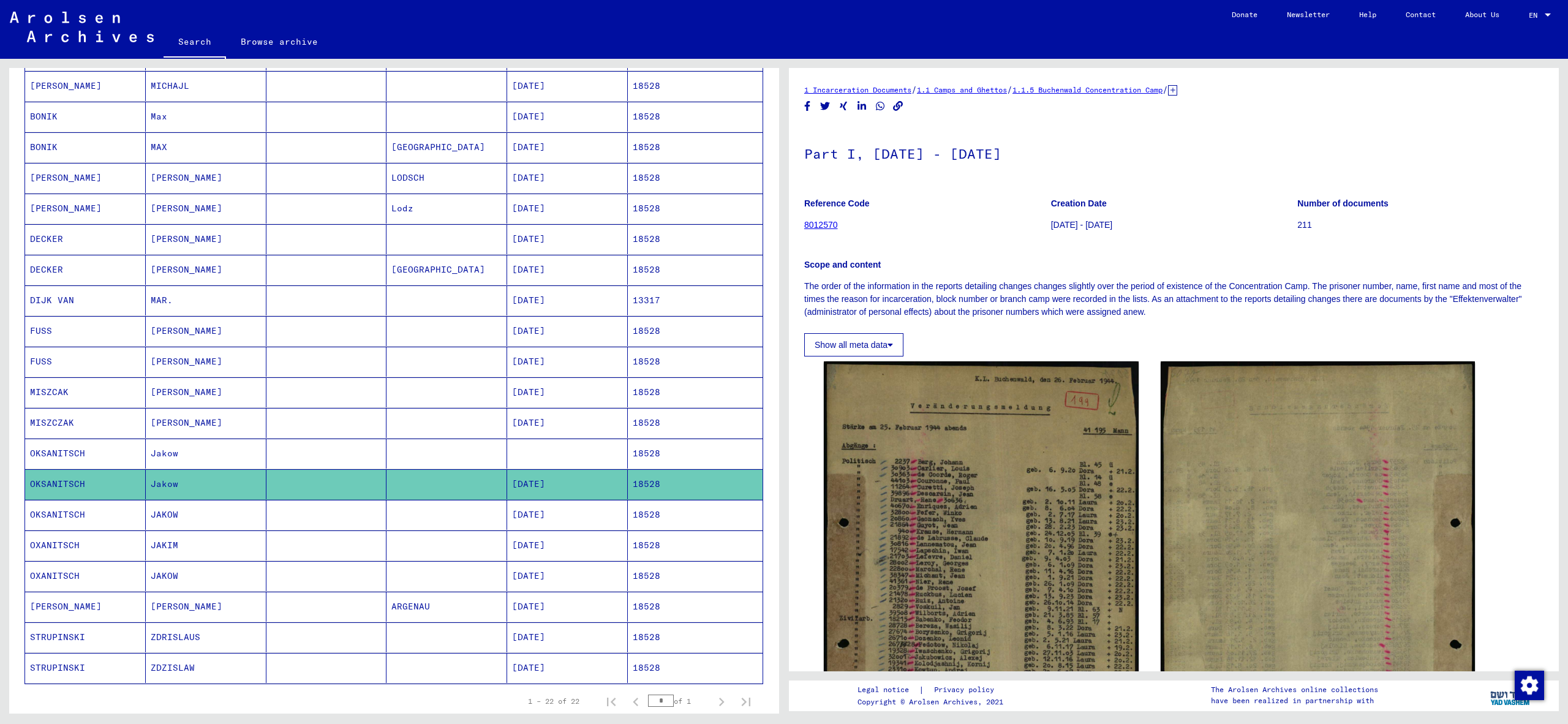
scroll to position [241, 0]
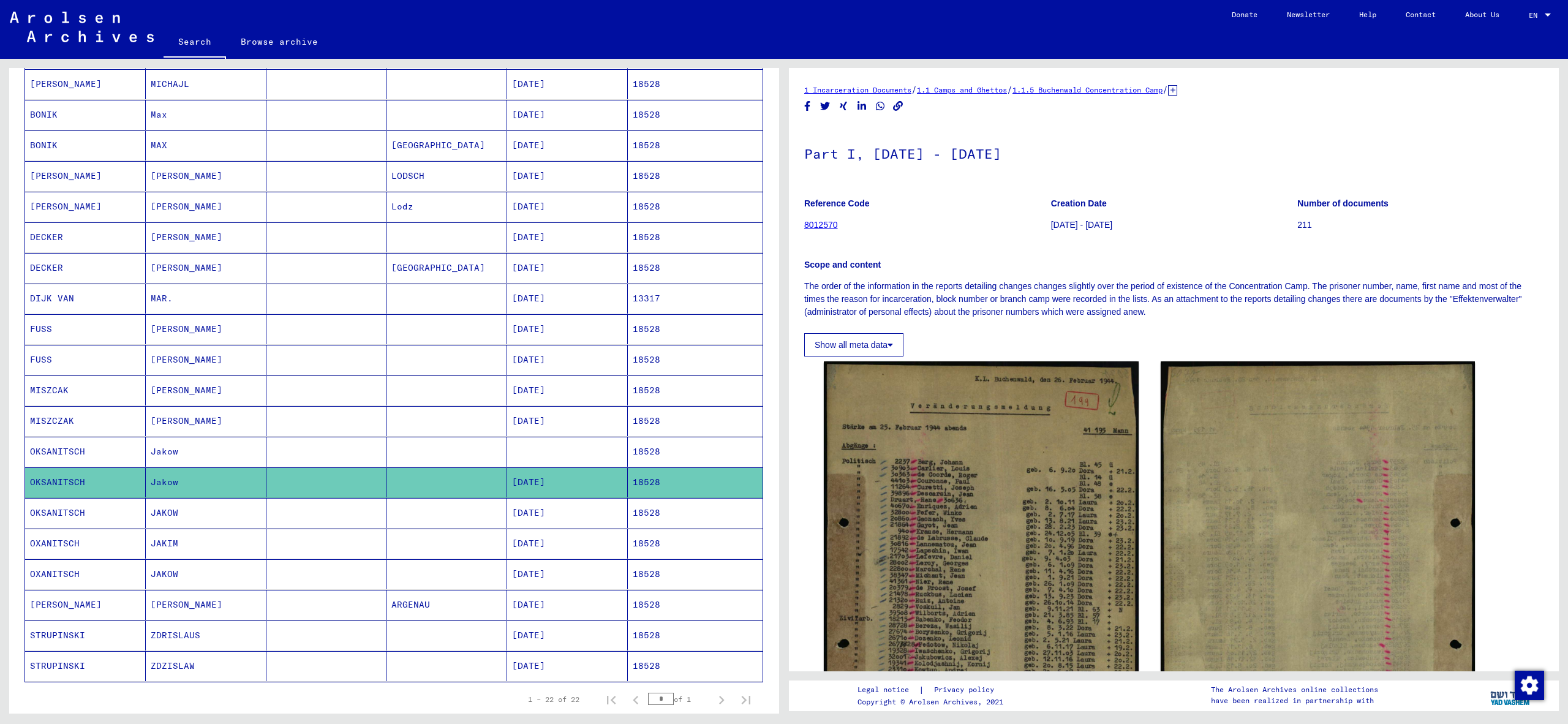
click at [586, 513] on mat-cell "[DATE]" at bounding box center [567, 513] width 121 height 30
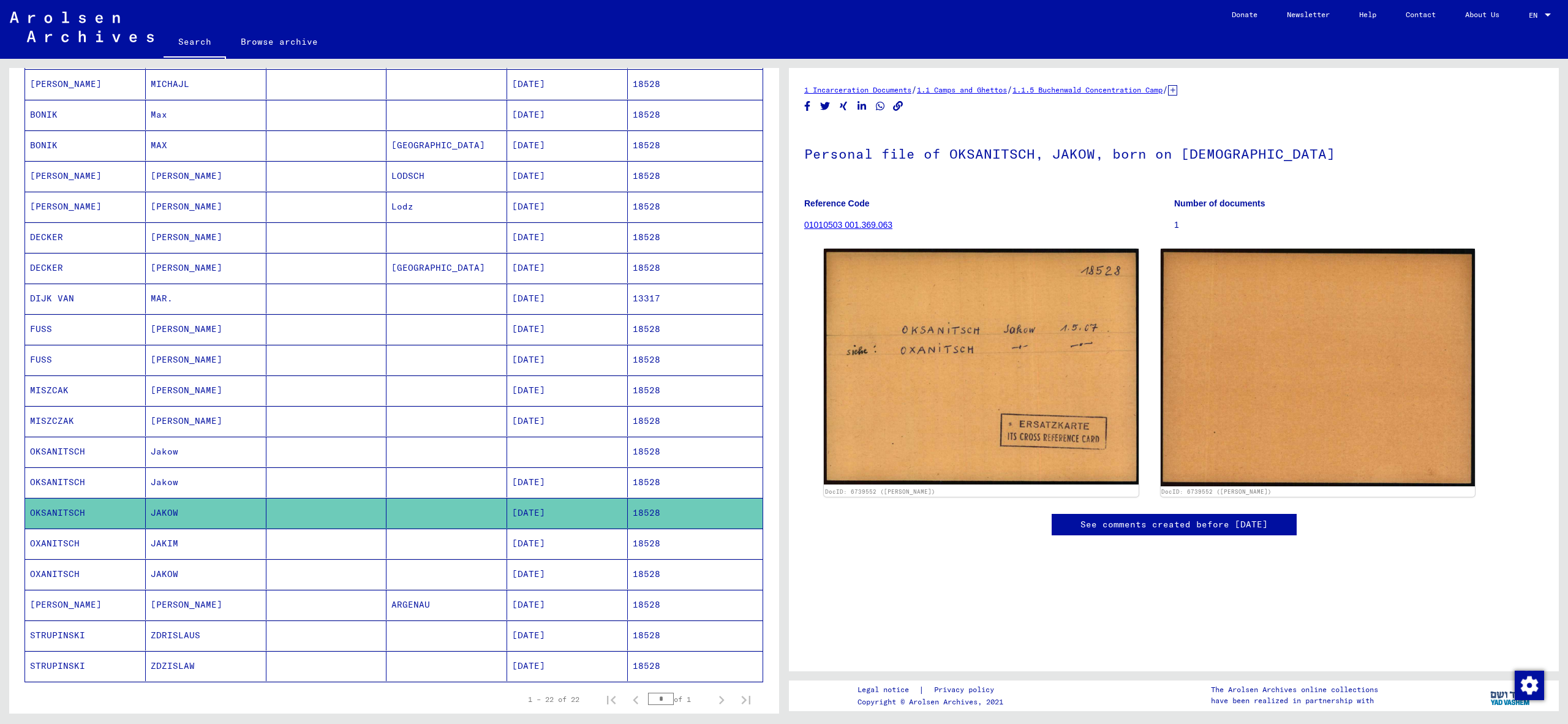
click at [585, 544] on mat-cell "[DATE]" at bounding box center [567, 544] width 121 height 30
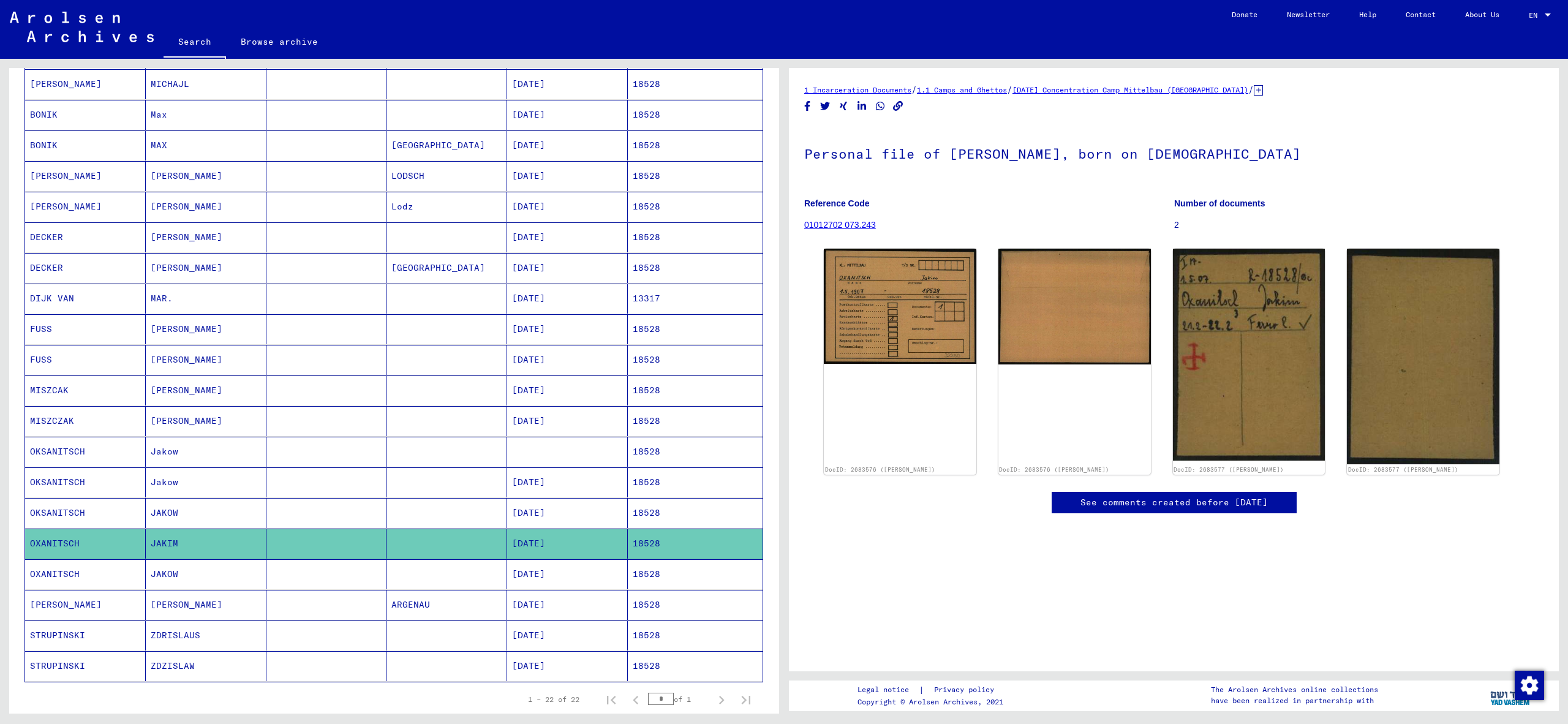
click at [1256, 89] on icon at bounding box center [1258, 90] width 9 height 11
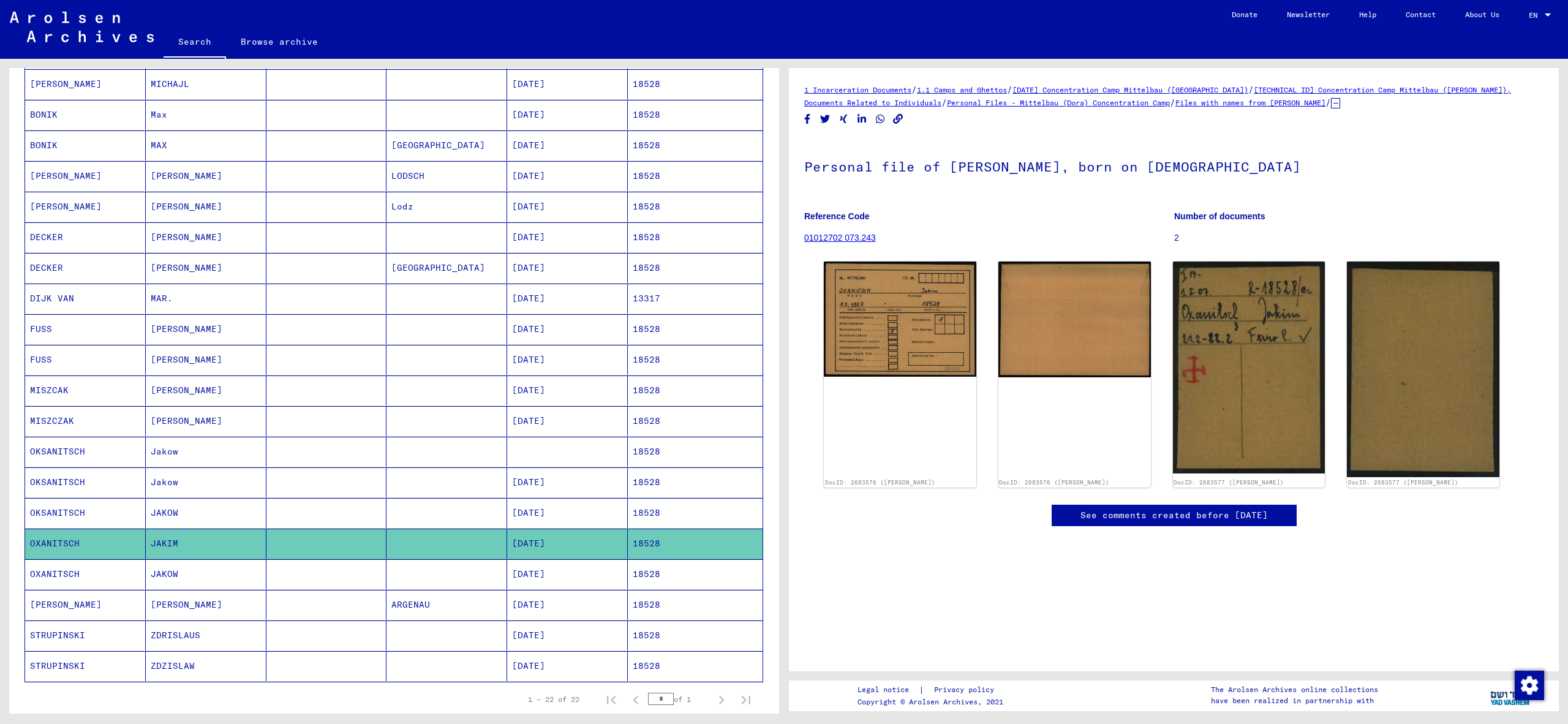
click at [266, 573] on mat-cell "JAKOW" at bounding box center [205, 574] width 121 height 30
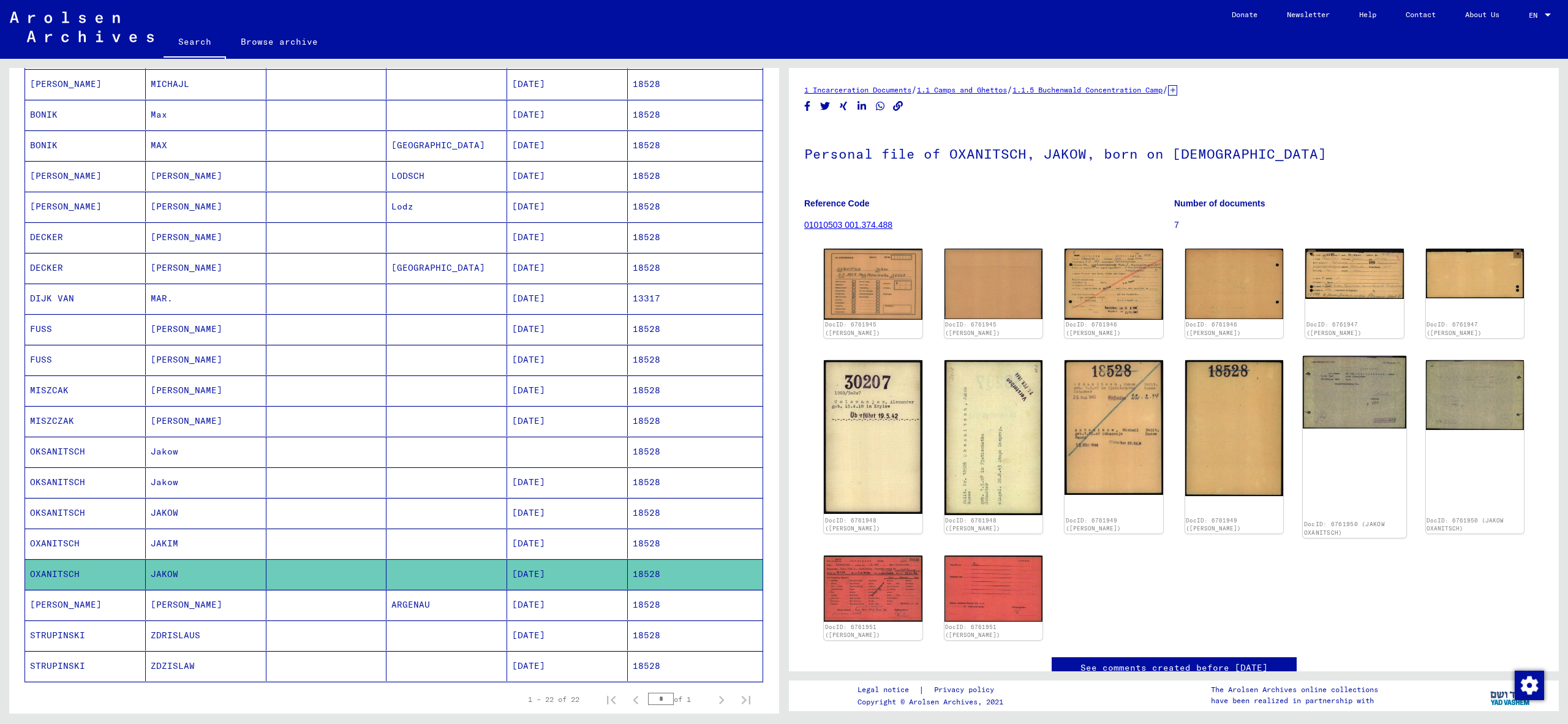
click at [1328, 392] on img at bounding box center [1354, 392] width 103 height 73
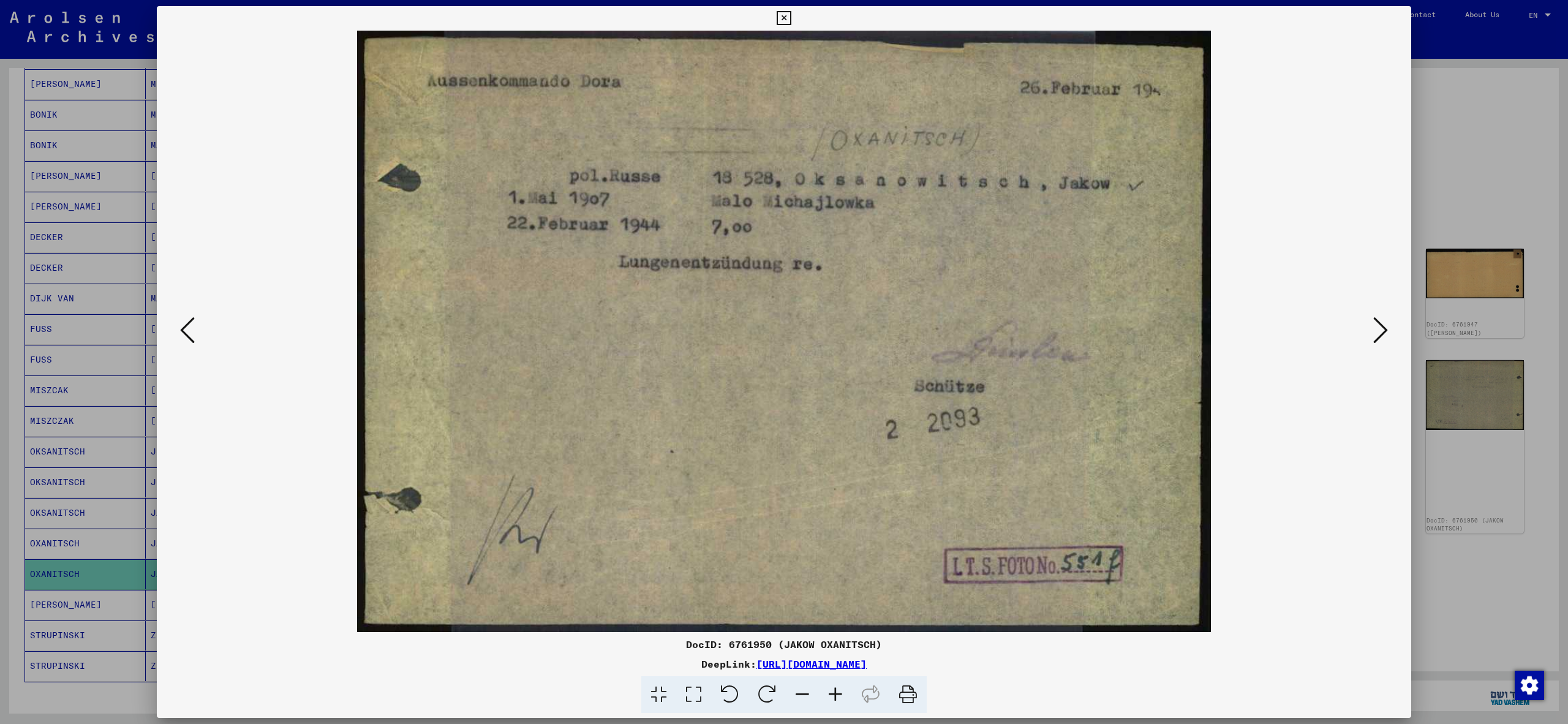
click at [1447, 592] on div at bounding box center [784, 362] width 1568 height 724
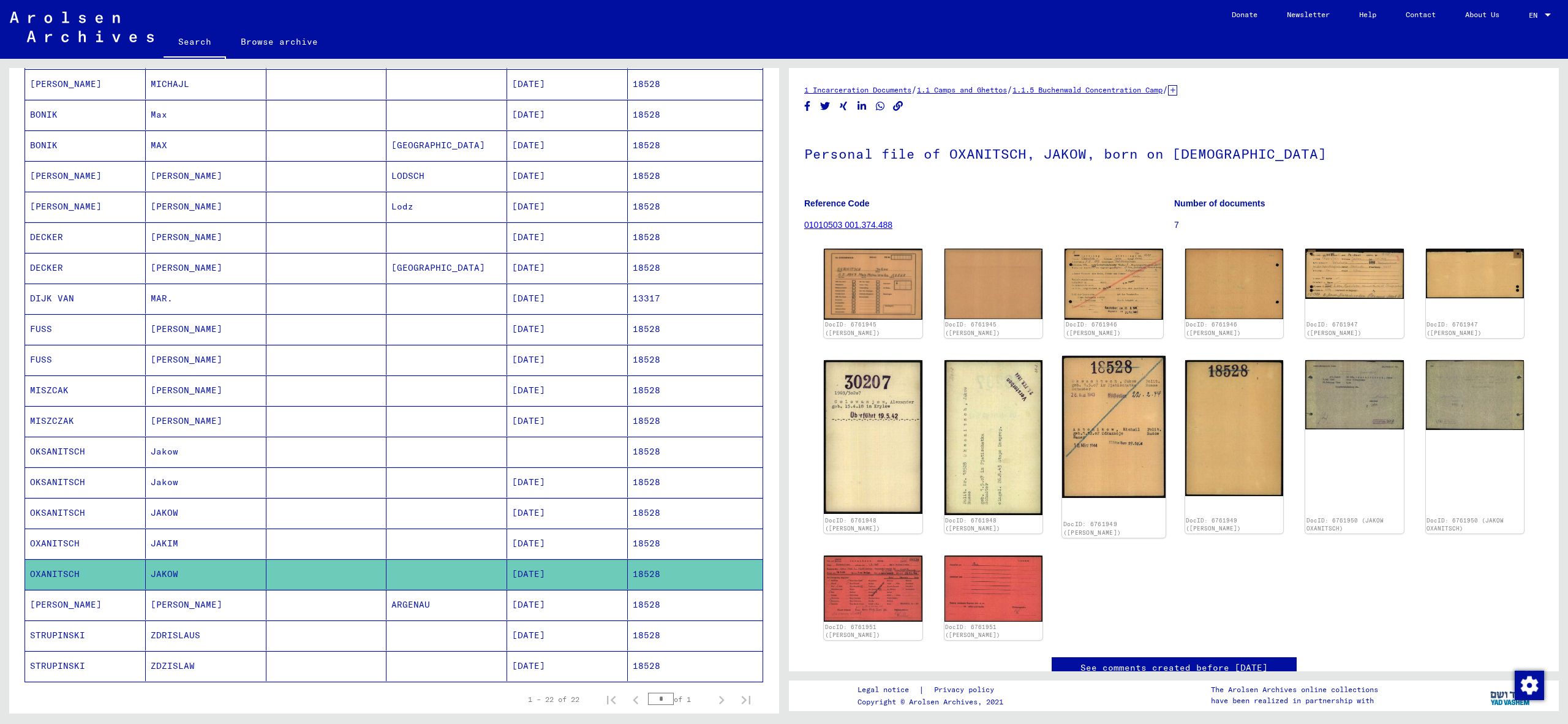
click at [1135, 414] on img at bounding box center [1113, 427] width 103 height 142
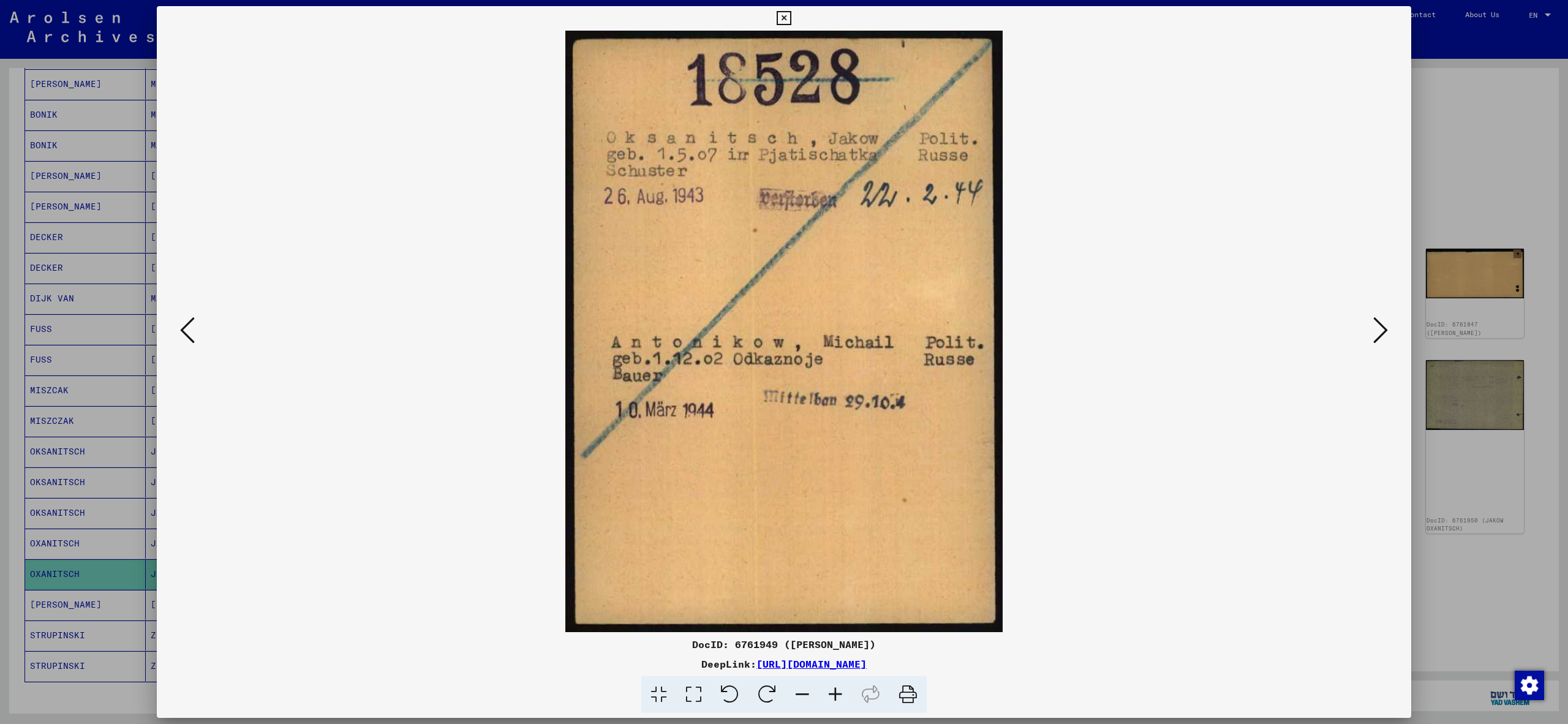
click at [1454, 579] on div at bounding box center [784, 362] width 1568 height 724
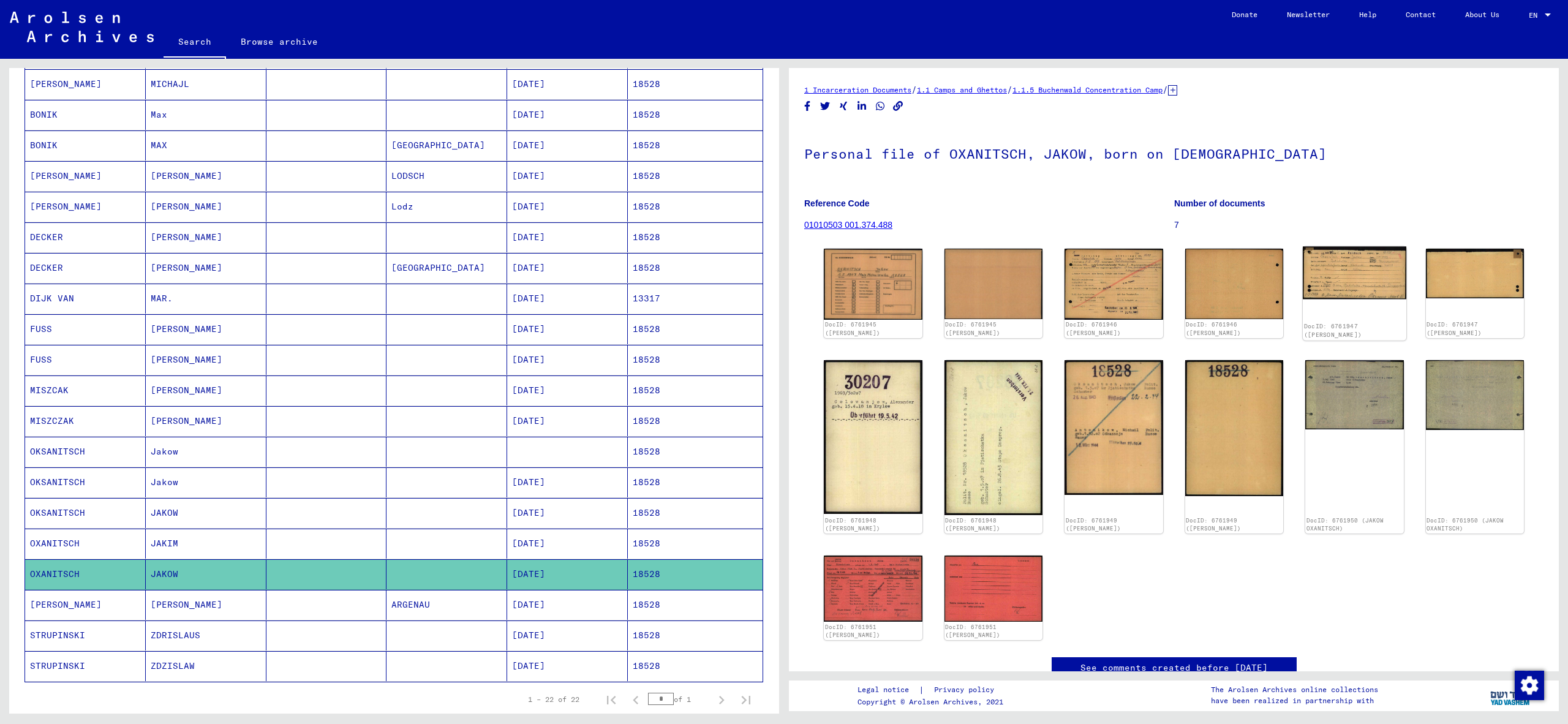
click at [1350, 288] on img at bounding box center [1354, 273] width 103 height 53
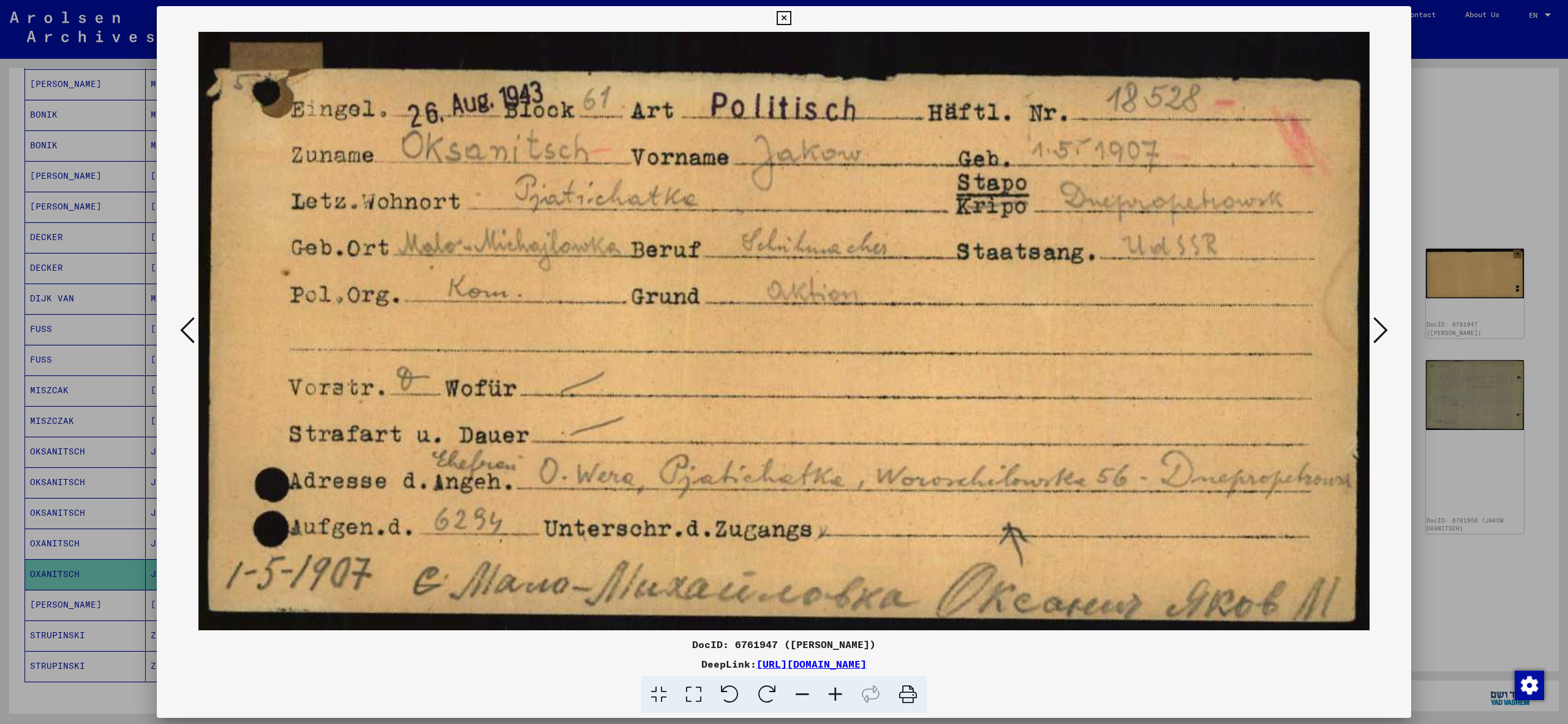
click at [1496, 592] on div at bounding box center [784, 362] width 1568 height 724
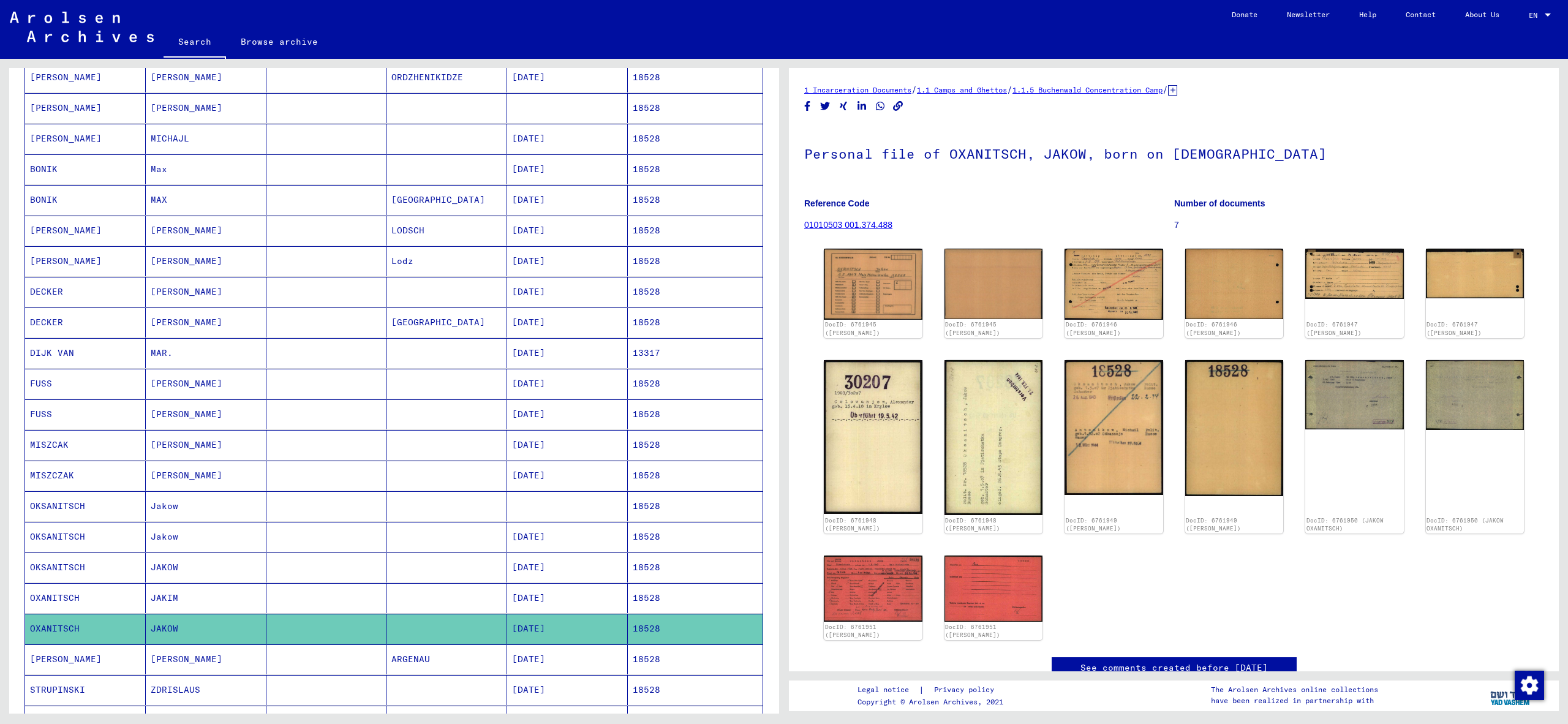
scroll to position [284, 0]
